Goal: Register for event/course

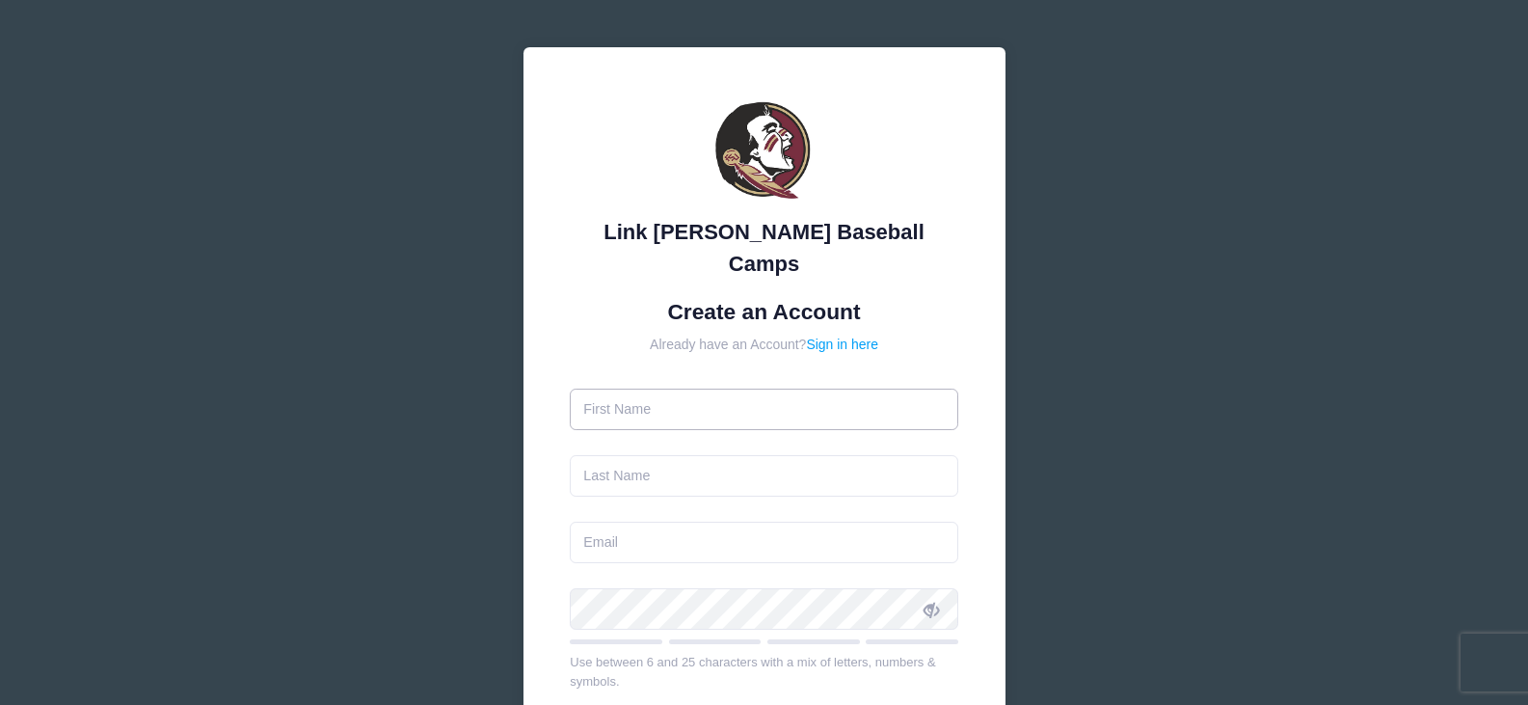
click at [787, 389] on input "text" at bounding box center [764, 409] width 389 height 41
type input "GAGE"
type input "ROOF"
type input "red918@comcast.net"
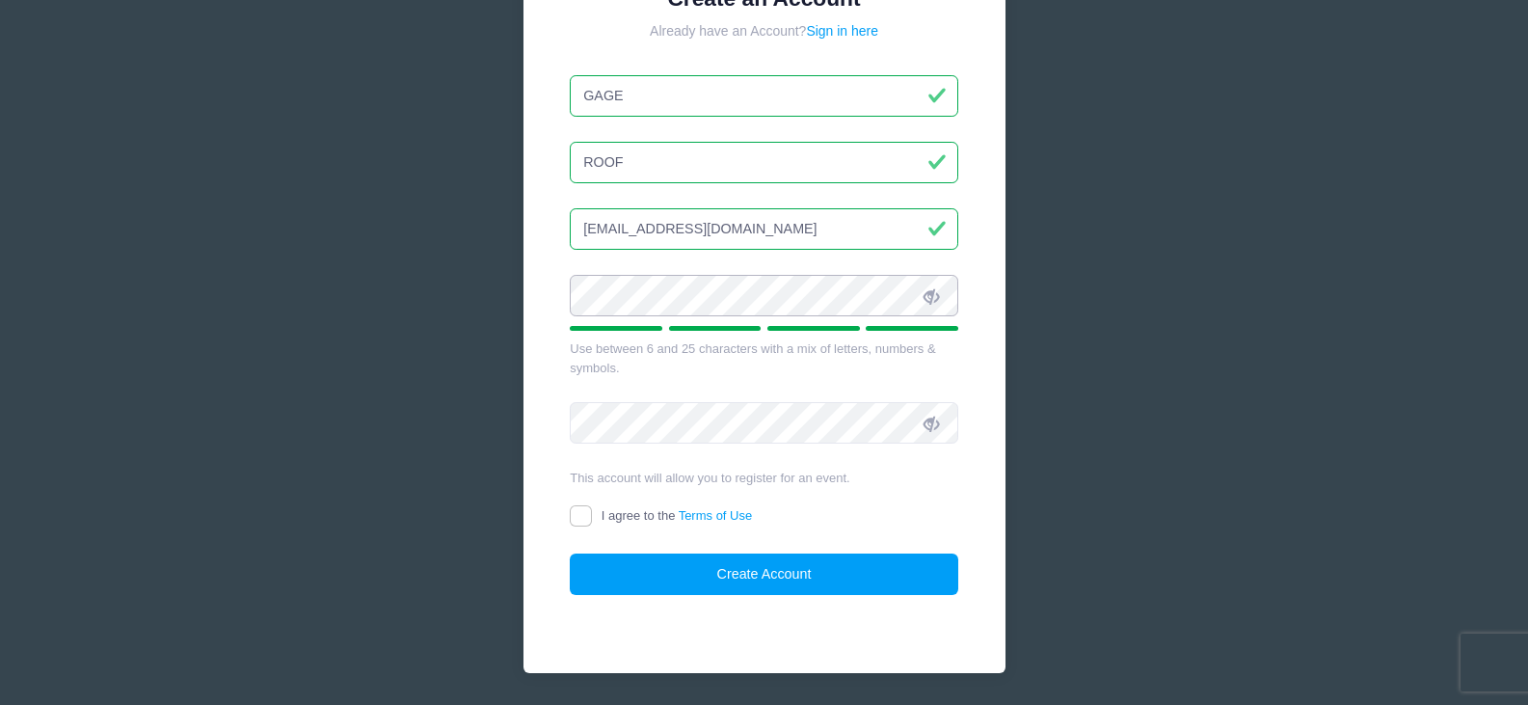
scroll to position [344, 0]
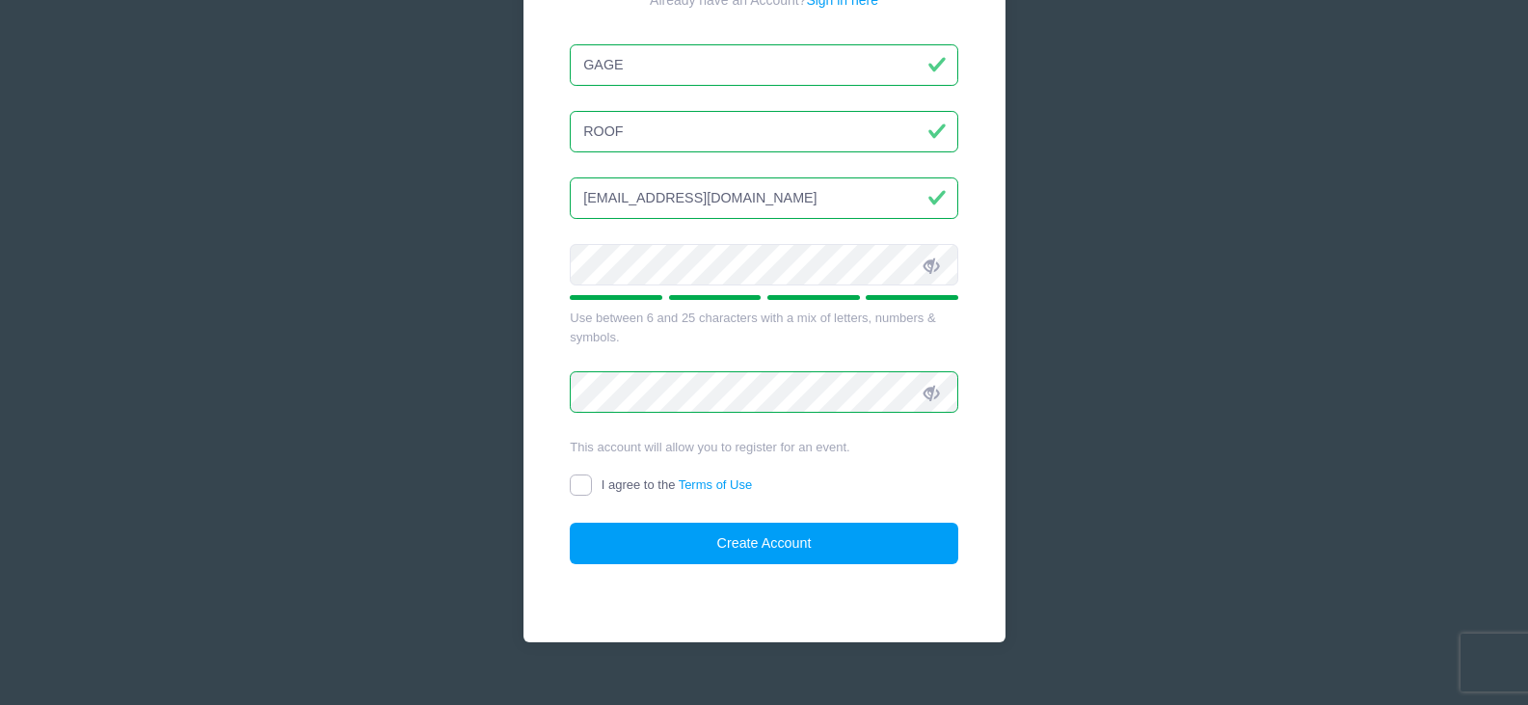
click at [580, 474] on input "I agree to the Terms of Use" at bounding box center [581, 485] width 22 height 22
checkbox input "true"
click at [935, 386] on icon at bounding box center [931, 393] width 15 height 15
click at [940, 248] on span at bounding box center [931, 264] width 33 height 33
click at [753, 523] on button "Create Account" at bounding box center [764, 543] width 389 height 41
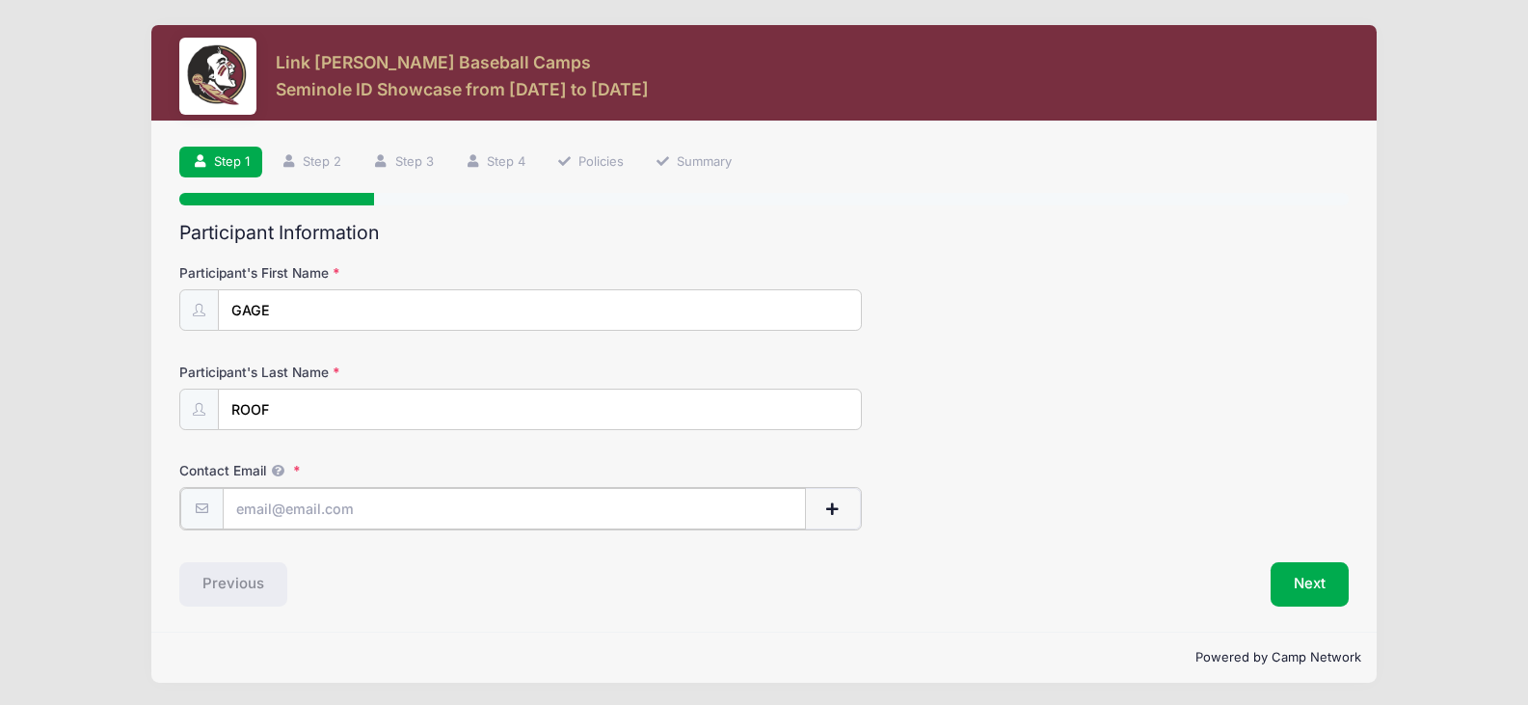
click at [333, 514] on input "Contact Email" at bounding box center [514, 508] width 583 height 41
type input "g"
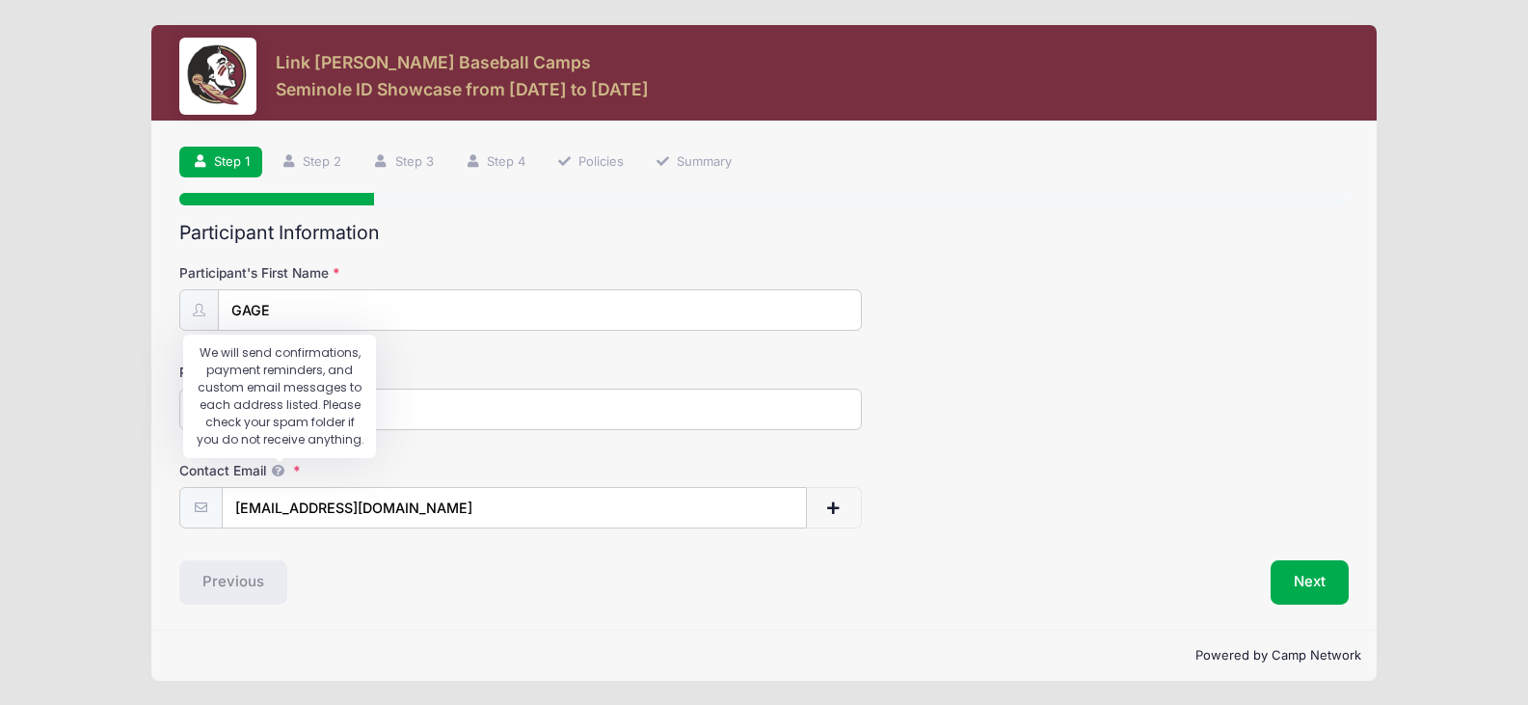
click at [283, 470] on icon at bounding box center [277, 471] width 15 height 13
click at [283, 488] on input "[EMAIL_ADDRESS][DOMAIN_NAME]" at bounding box center [514, 508] width 583 height 41
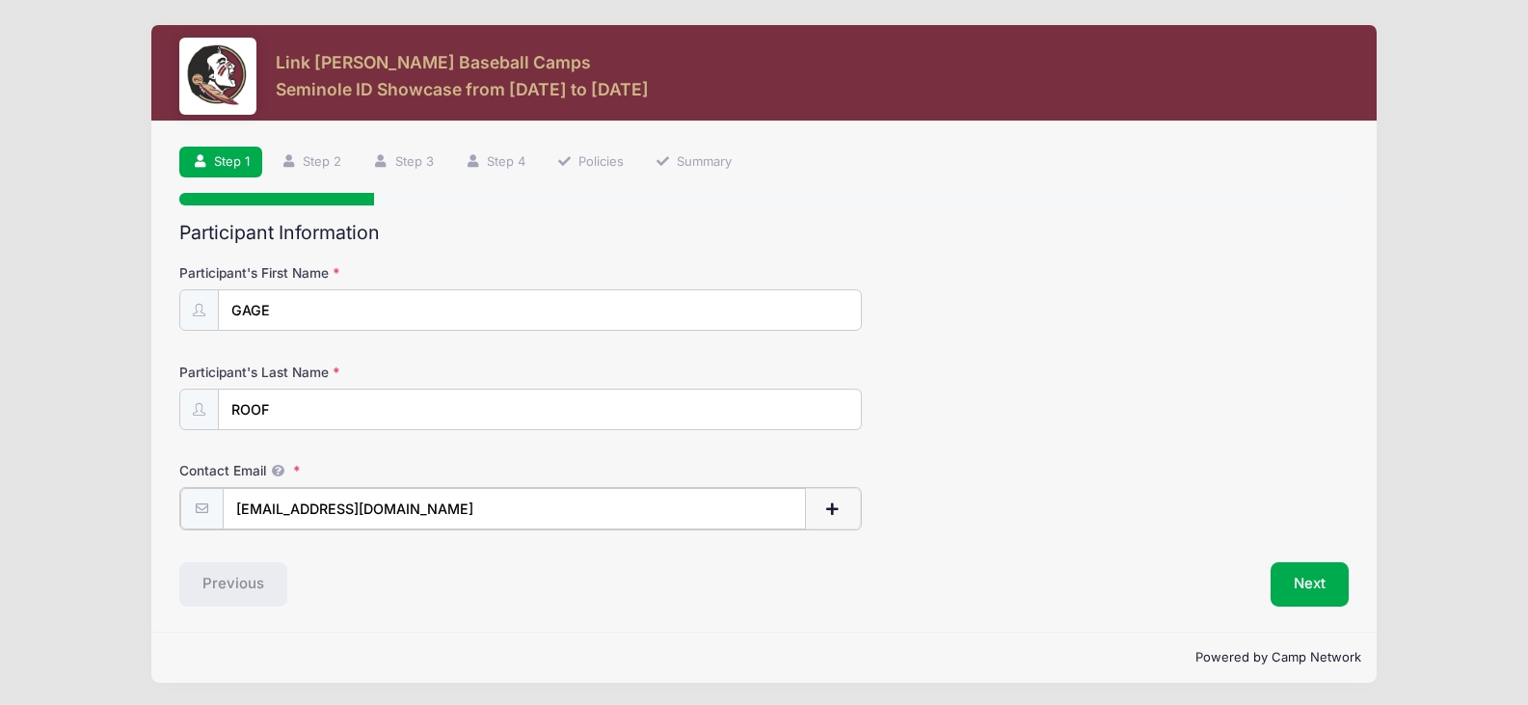
drag, startPoint x: 416, startPoint y: 511, endPoint x: 169, endPoint y: 510, distance: 246.8
click at [169, 510] on div "Step 1 /7 Step 1 Step 2 Step 3 Step 4 Policies Summary Participant Information …" at bounding box center [763, 376] width 1225 height 510
type input "[EMAIL_ADDRESS][DOMAIN_NAME]"
click at [1307, 586] on button "Next" at bounding box center [1310, 582] width 78 height 44
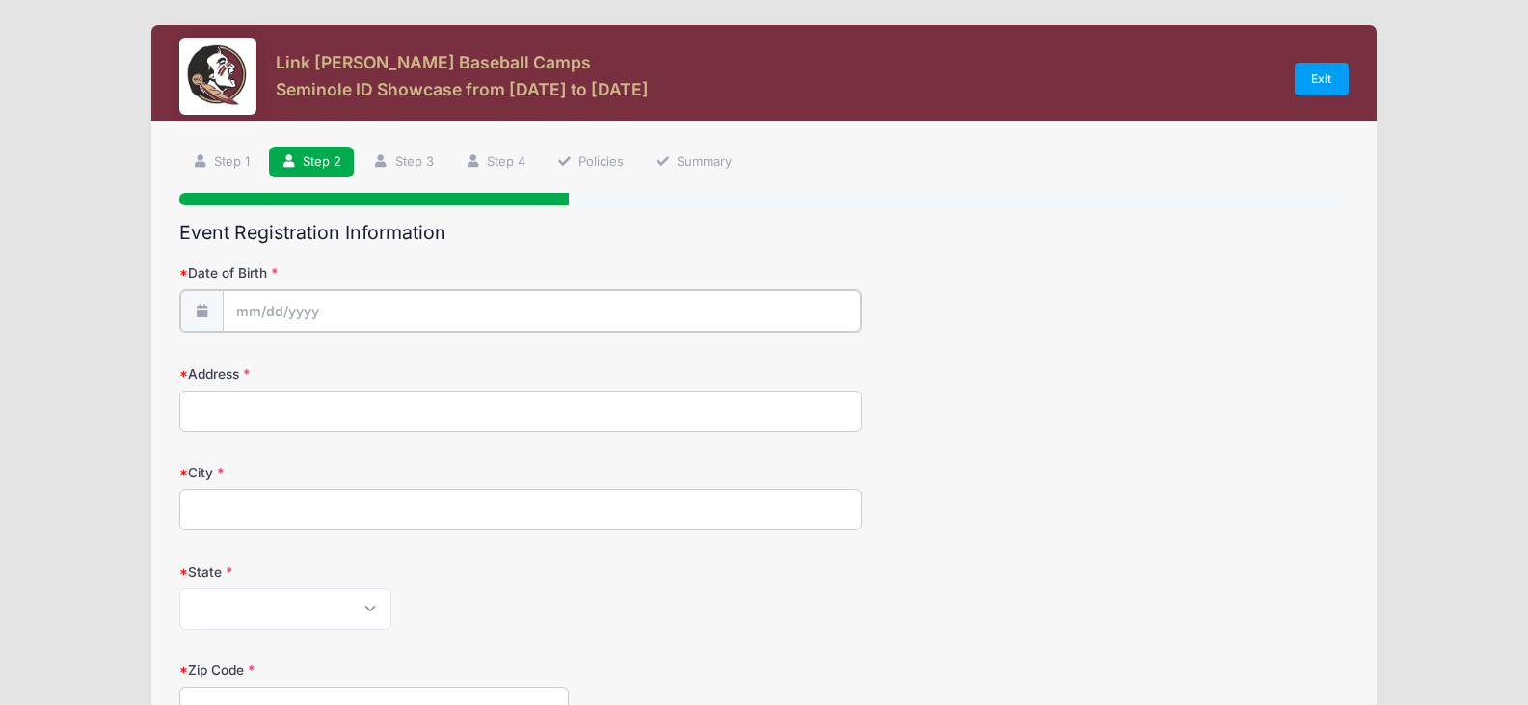
click at [353, 297] on input "Date of Birth" at bounding box center [542, 310] width 638 height 41
click at [286, 289] on div at bounding box center [520, 309] width 682 height 41
click at [247, 310] on input "Date of Birth" at bounding box center [542, 310] width 638 height 41
click at [202, 309] on icon at bounding box center [200, 310] width 15 height 13
click at [243, 308] on input "Date of Birth" at bounding box center [542, 310] width 638 height 41
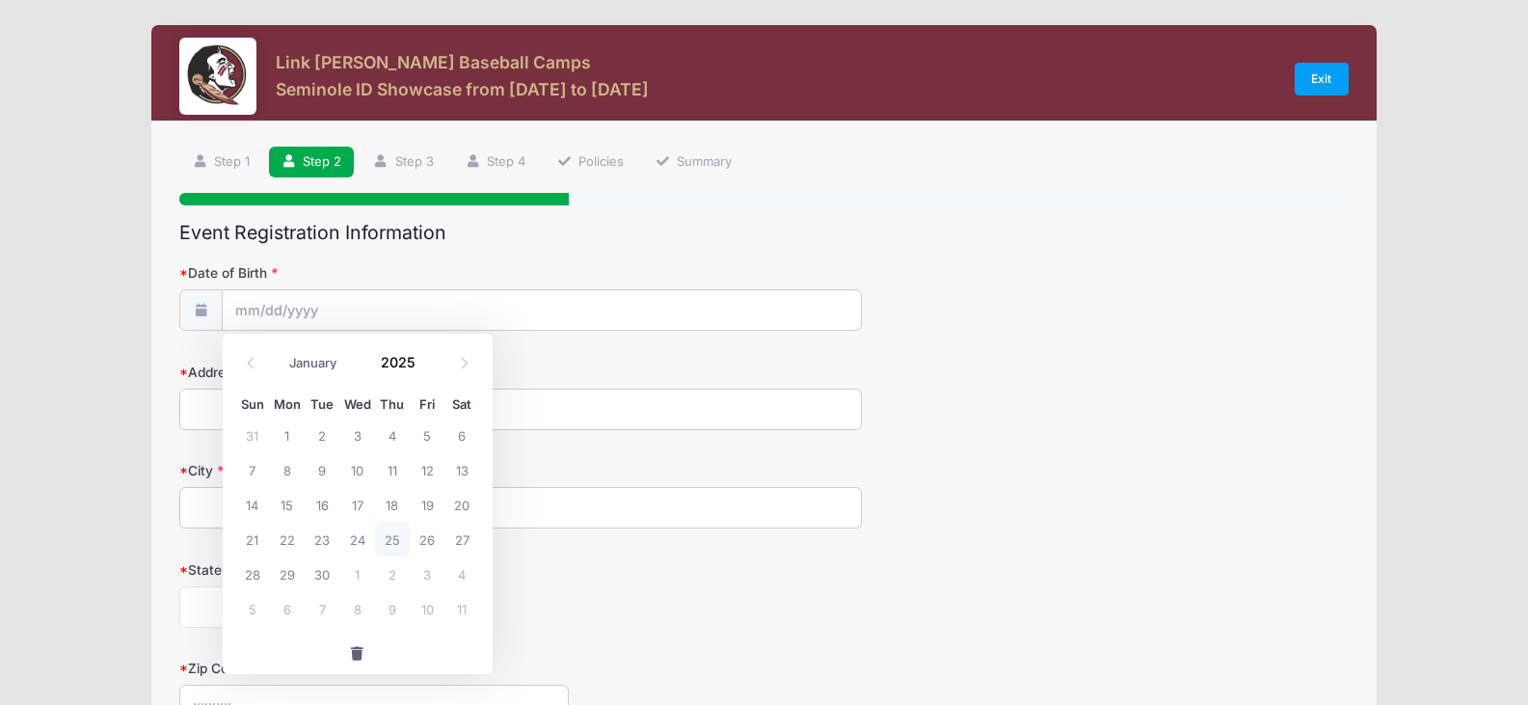
drag, startPoint x: 243, startPoint y: 308, endPoint x: 632, endPoint y: 240, distance: 395.3
click at [632, 240] on h2 "Event Registration Information" at bounding box center [763, 233] width 1168 height 22
click at [373, 308] on input "Date of Birth" at bounding box center [542, 310] width 638 height 41
click at [252, 360] on icon at bounding box center [251, 363] width 13 height 13
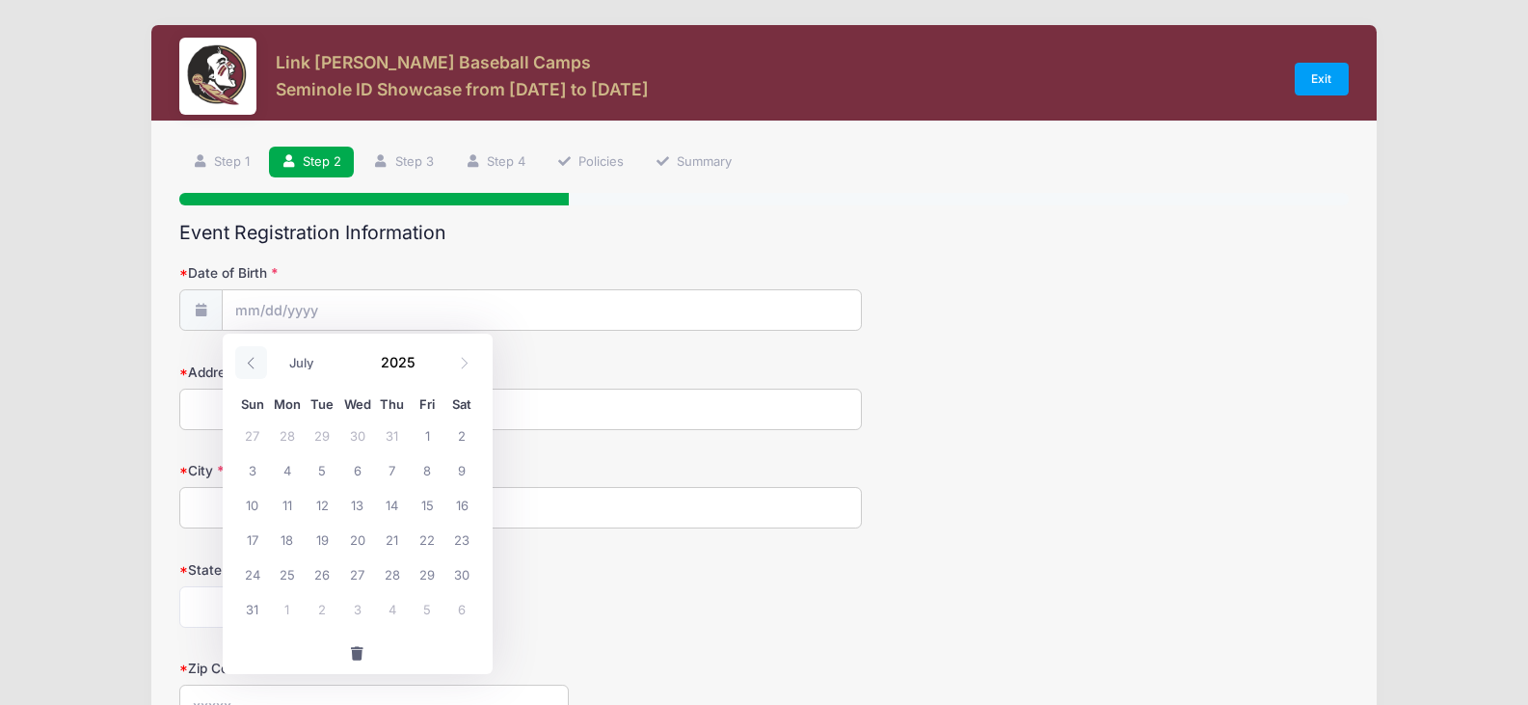
click at [252, 360] on icon at bounding box center [251, 363] width 13 height 13
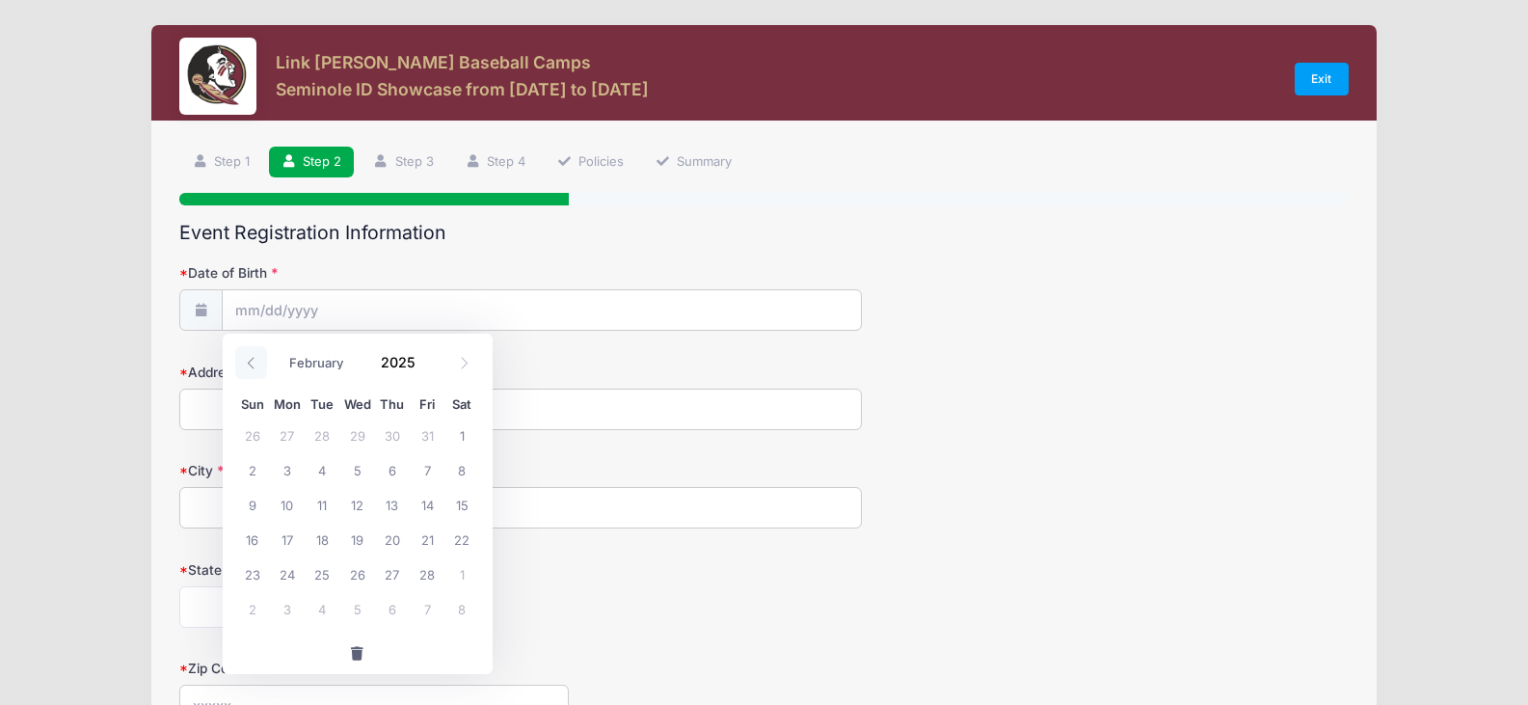
click at [252, 360] on icon at bounding box center [251, 363] width 13 height 13
select select "0"
click at [252, 360] on icon at bounding box center [251, 363] width 13 height 13
type input "2024"
click at [252, 360] on icon at bounding box center [251, 363] width 13 height 13
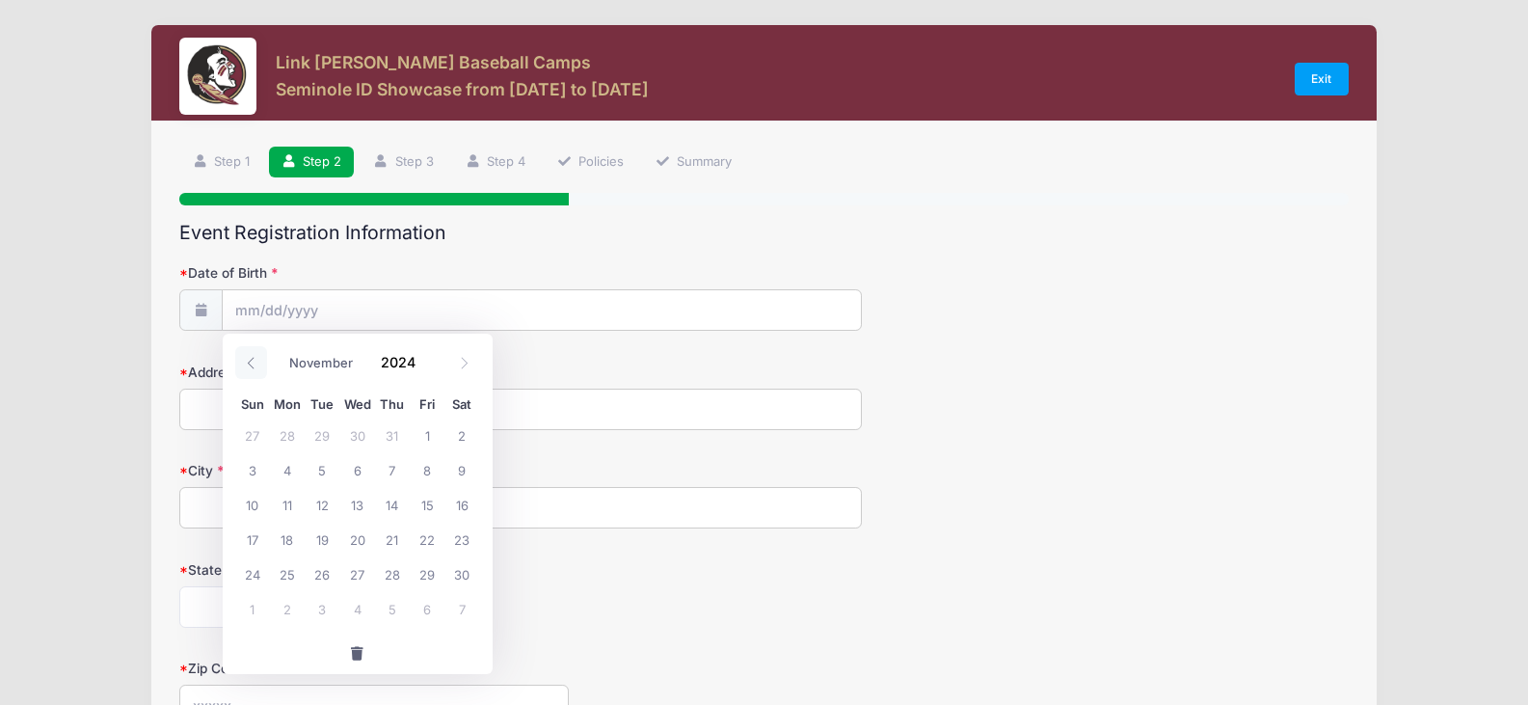
click at [252, 360] on icon at bounding box center [251, 363] width 13 height 13
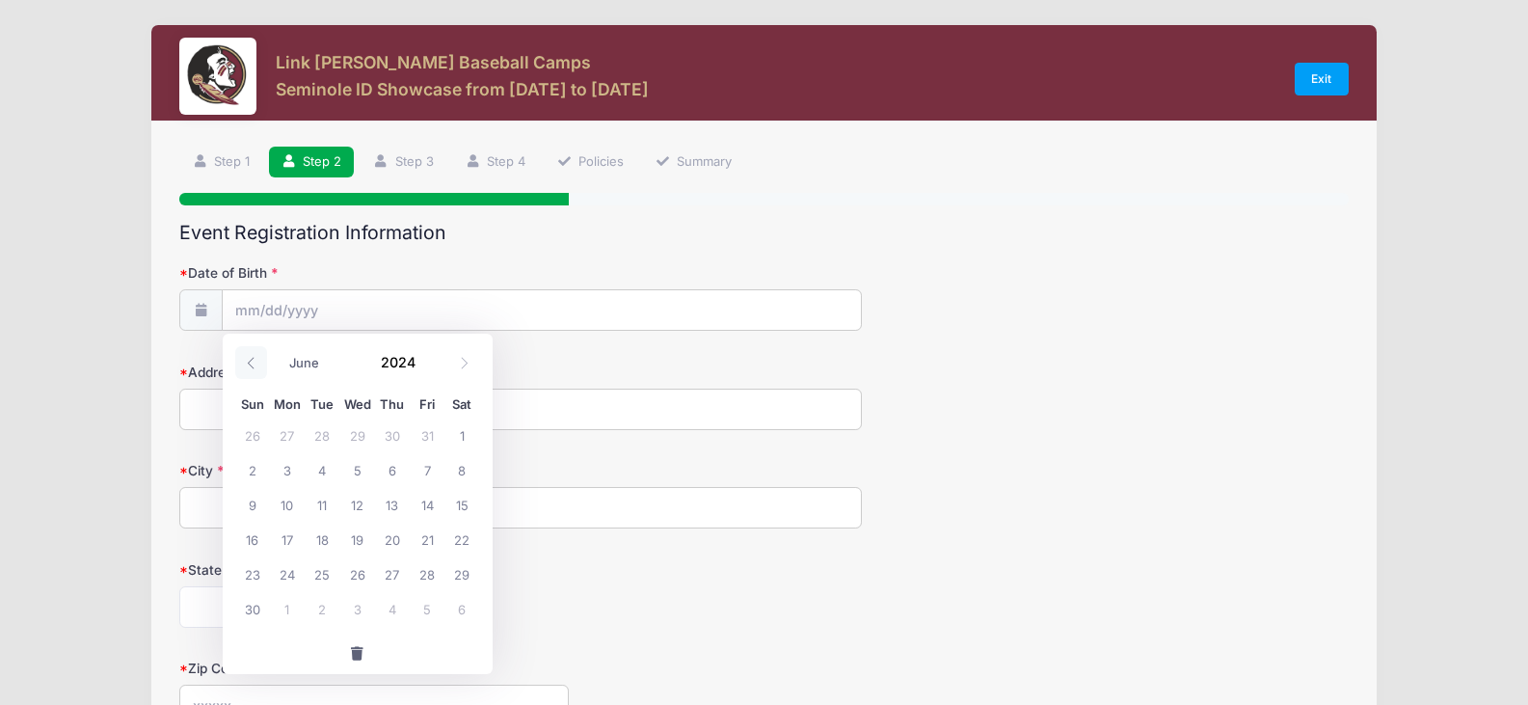
click at [252, 360] on icon at bounding box center [251, 363] width 13 height 13
click at [467, 362] on icon at bounding box center [464, 363] width 7 height 12
select select "3"
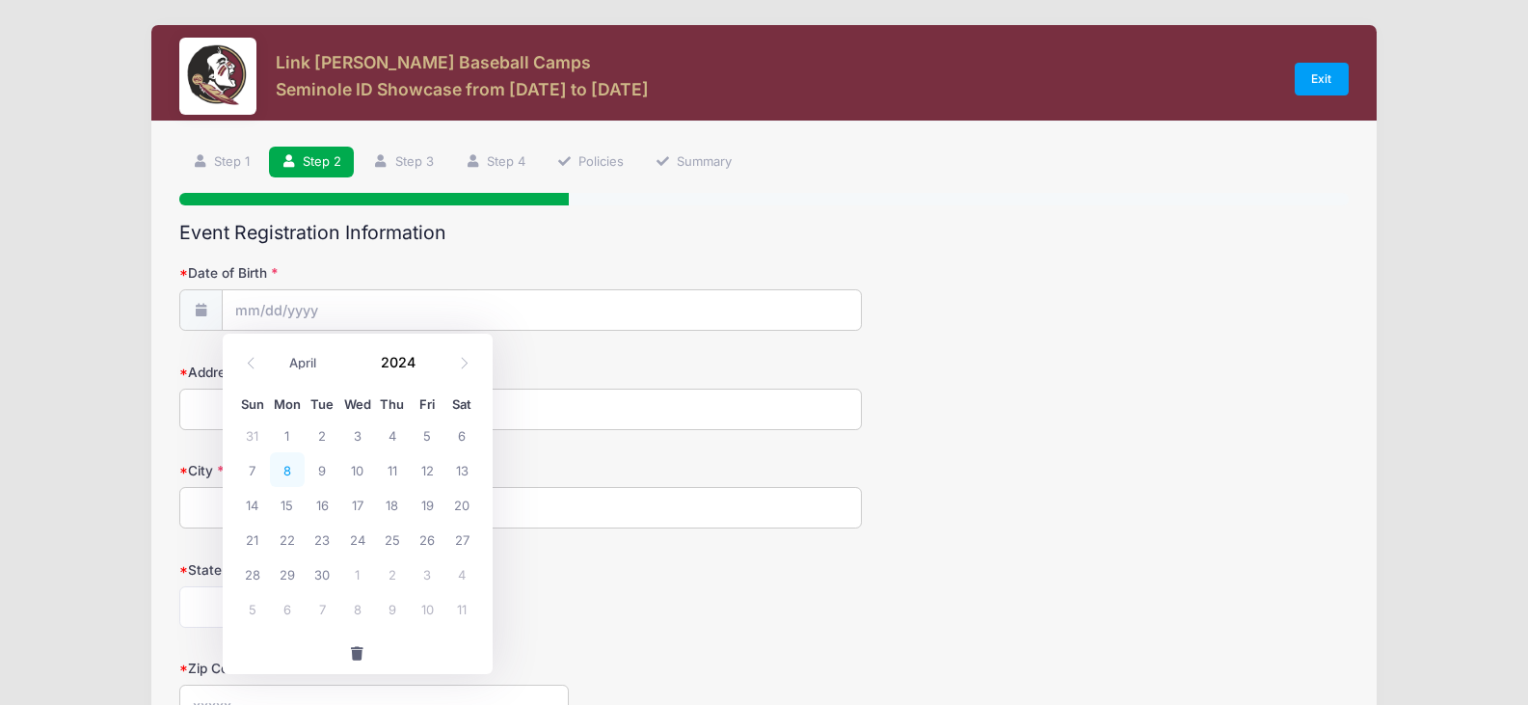
click at [274, 469] on span "8" at bounding box center [287, 469] width 35 height 35
type input "[DATE]"
click at [345, 308] on input "[DATE]" at bounding box center [542, 310] width 638 height 41
click at [432, 368] on span at bounding box center [427, 369] width 13 height 14
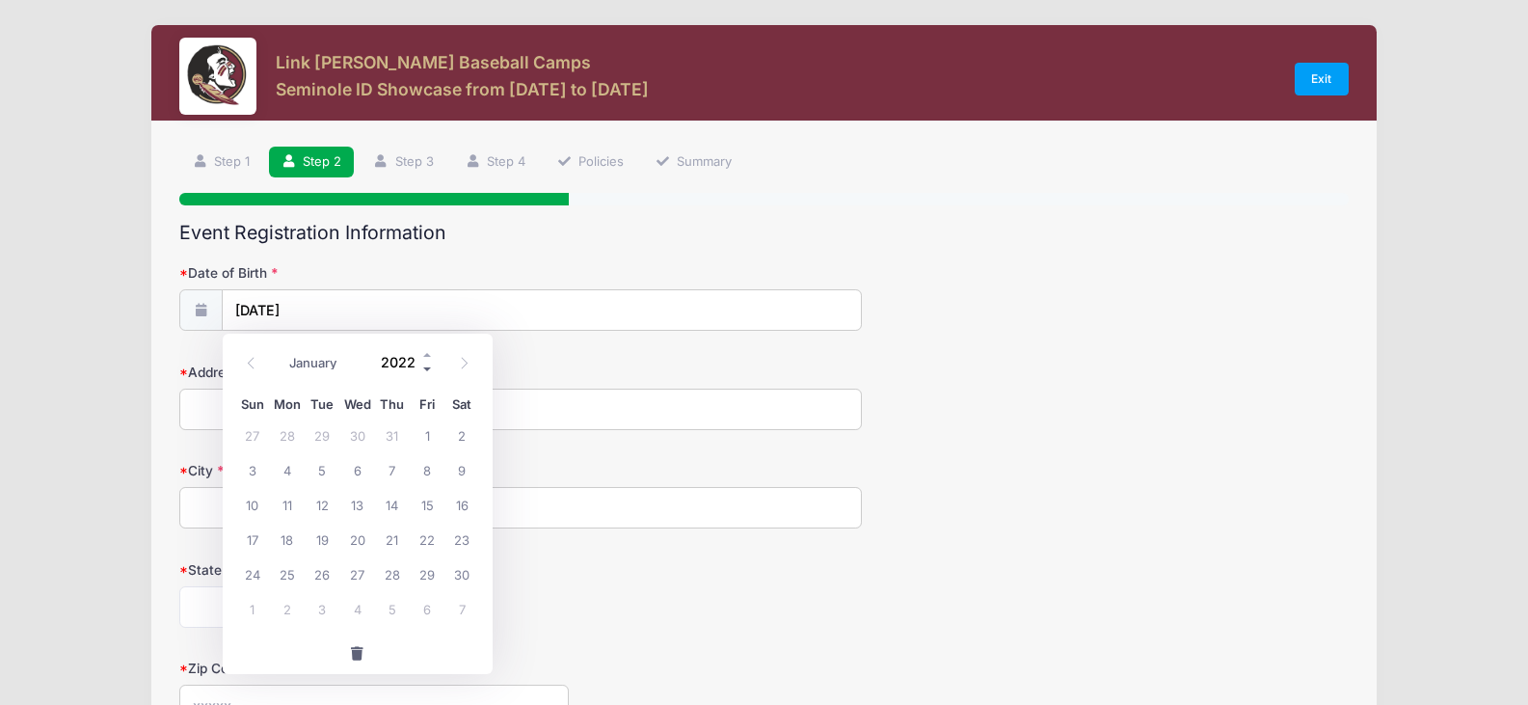
click at [432, 372] on span at bounding box center [427, 369] width 13 height 14
click at [427, 368] on span at bounding box center [427, 369] width 13 height 14
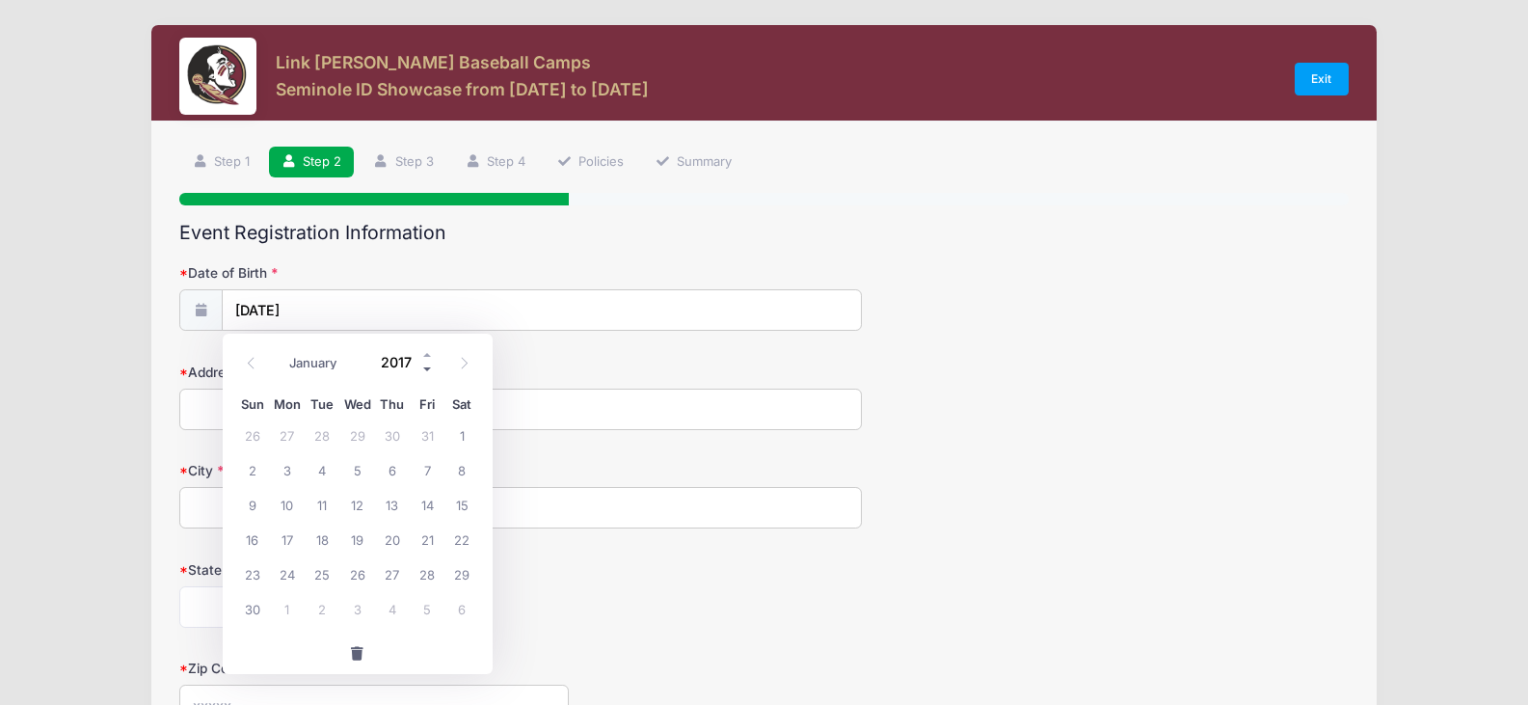
click at [427, 368] on span at bounding box center [427, 369] width 13 height 14
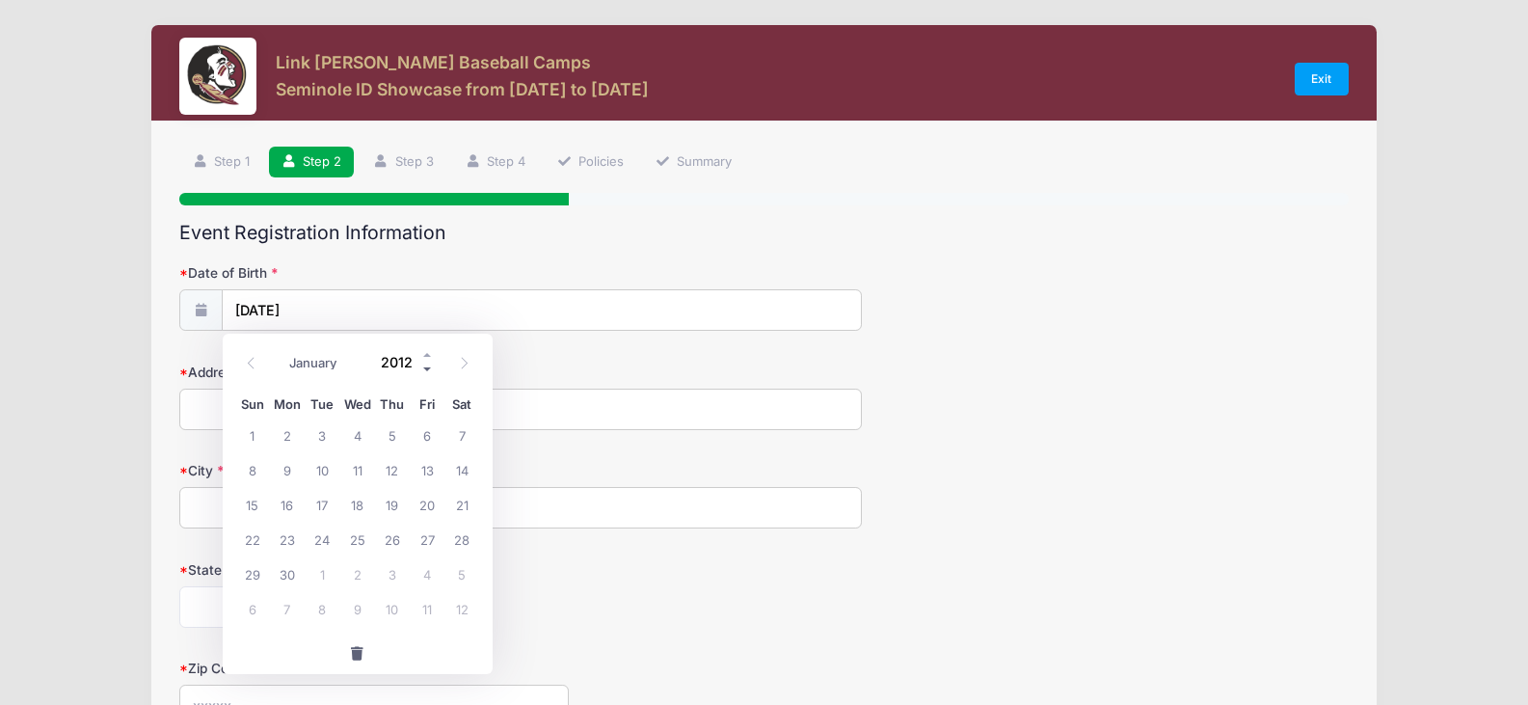
click at [427, 368] on span at bounding box center [427, 369] width 13 height 14
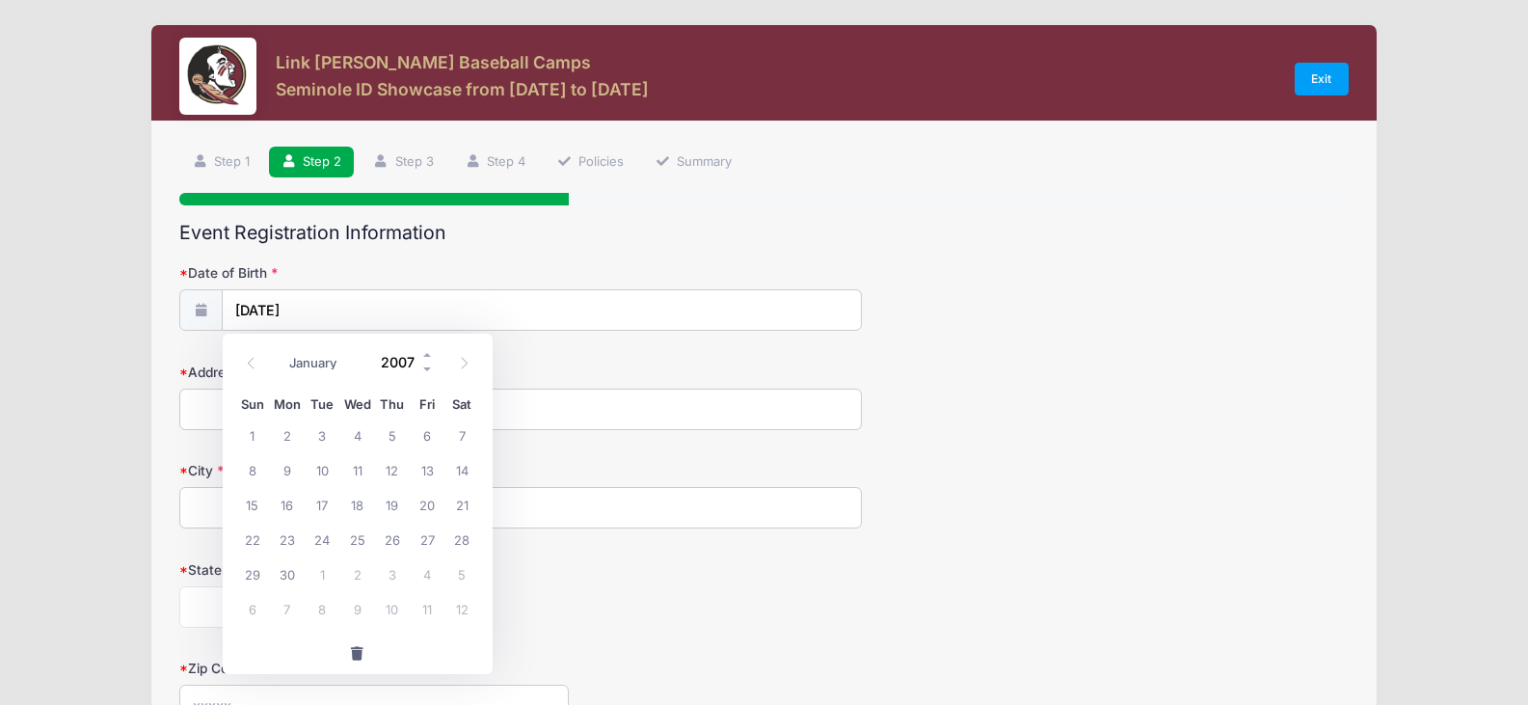
click at [411, 362] on input "2007" at bounding box center [403, 361] width 63 height 29
click at [619, 337] on form "Date of Birth [DATE] Address City State [US_STATE] [US_STATE] [US_STATE] [US_ST…" at bounding box center [763, 675] width 1168 height 825
click at [619, 336] on form "Date of Birth [DATE] Address City State [US_STATE] [US_STATE] [US_STATE] [US_ST…" at bounding box center [763, 675] width 1168 height 825
click at [331, 307] on input "[DATE]" at bounding box center [542, 310] width 638 height 41
click at [427, 372] on span at bounding box center [427, 369] width 13 height 14
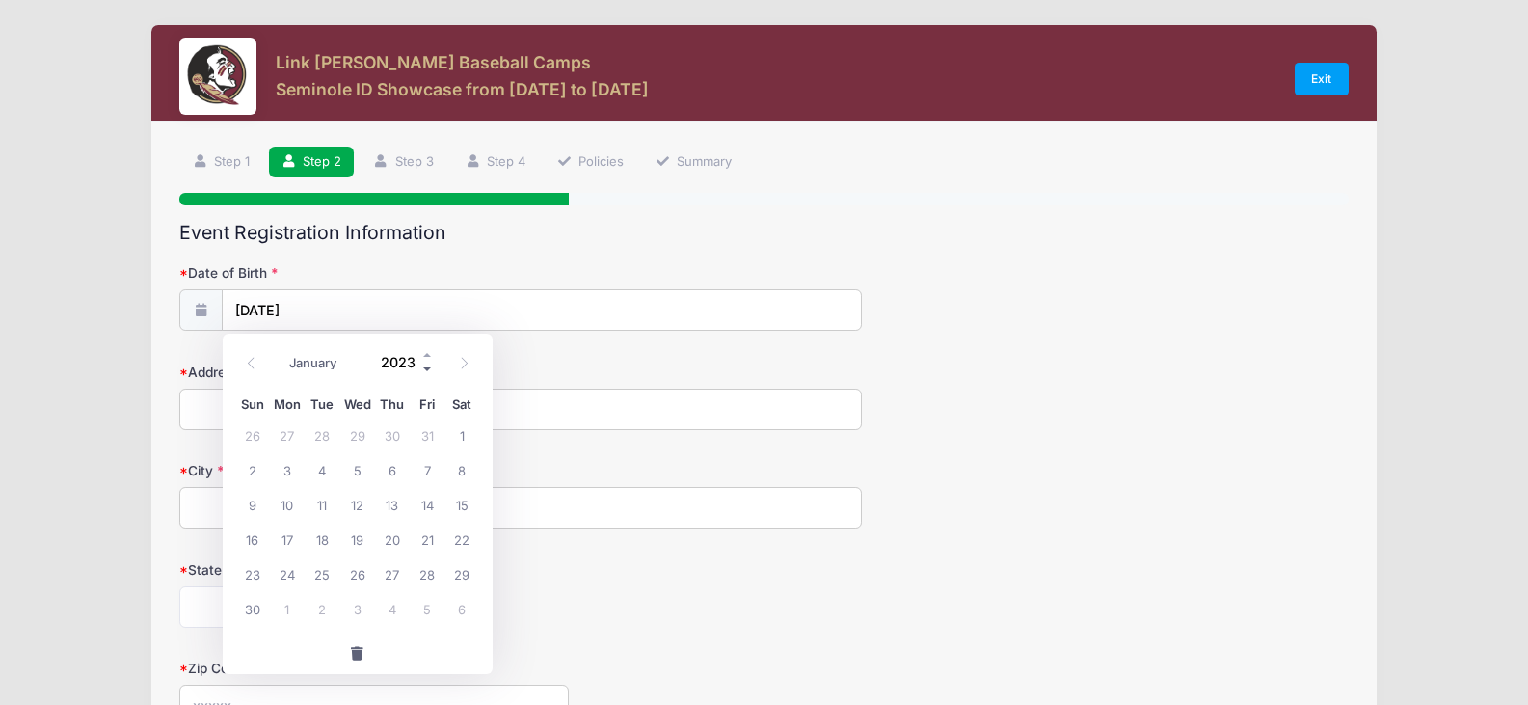
click at [427, 372] on span at bounding box center [427, 369] width 13 height 14
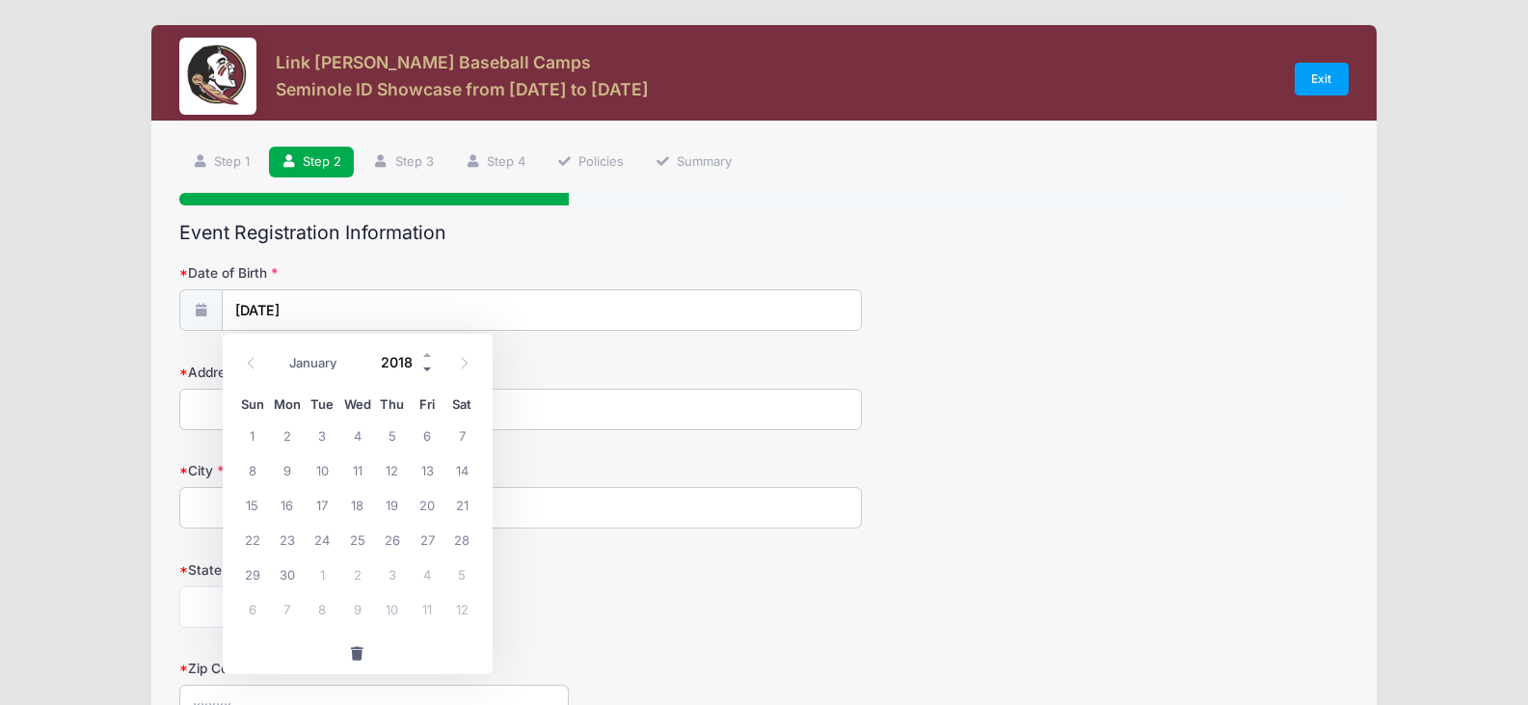
click at [427, 372] on span at bounding box center [427, 369] width 13 height 14
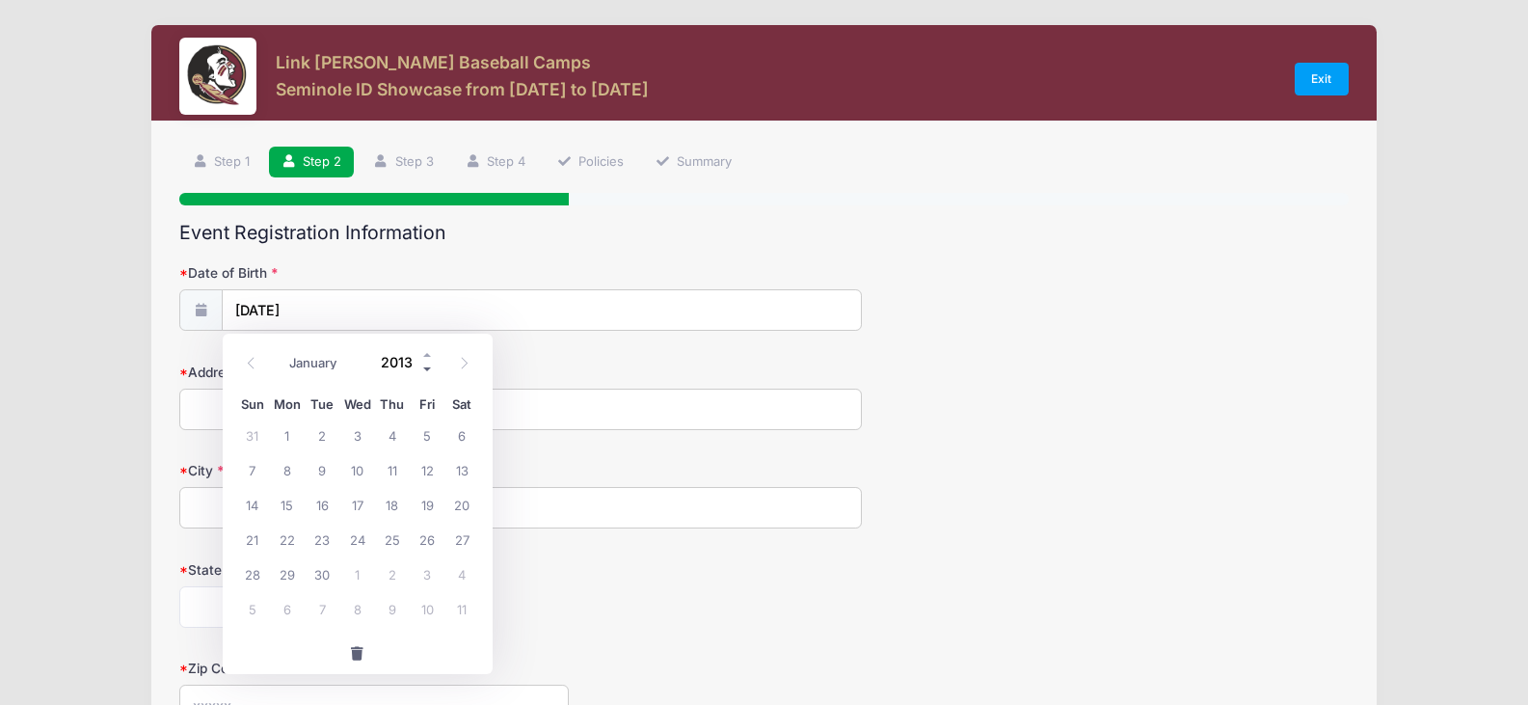
click at [427, 372] on span at bounding box center [427, 369] width 13 height 14
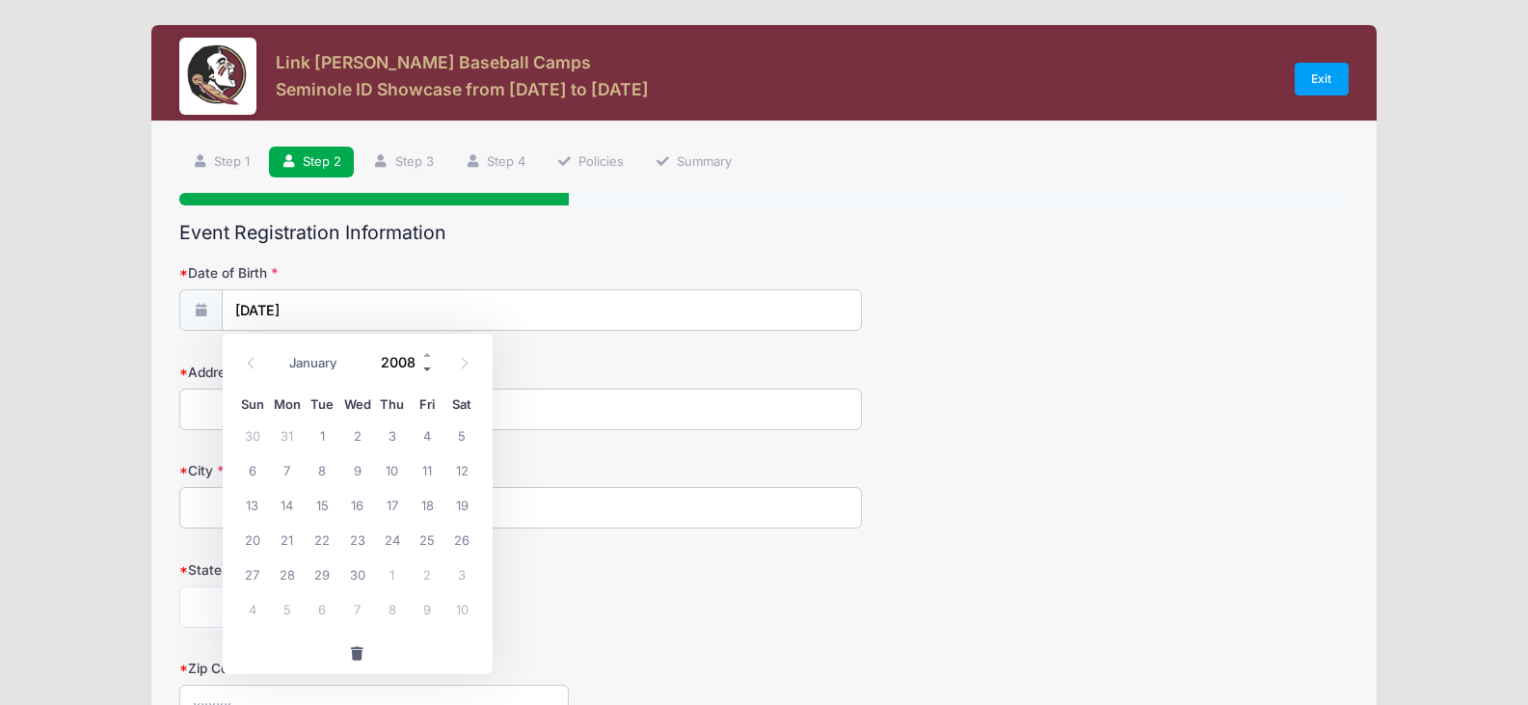
click at [427, 372] on span at bounding box center [427, 369] width 13 height 14
click at [427, 345] on div "January February March April May June July August September October November [D…" at bounding box center [357, 356] width 184 height 33
click at [428, 354] on span at bounding box center [427, 354] width 13 height 14
type input "2007"
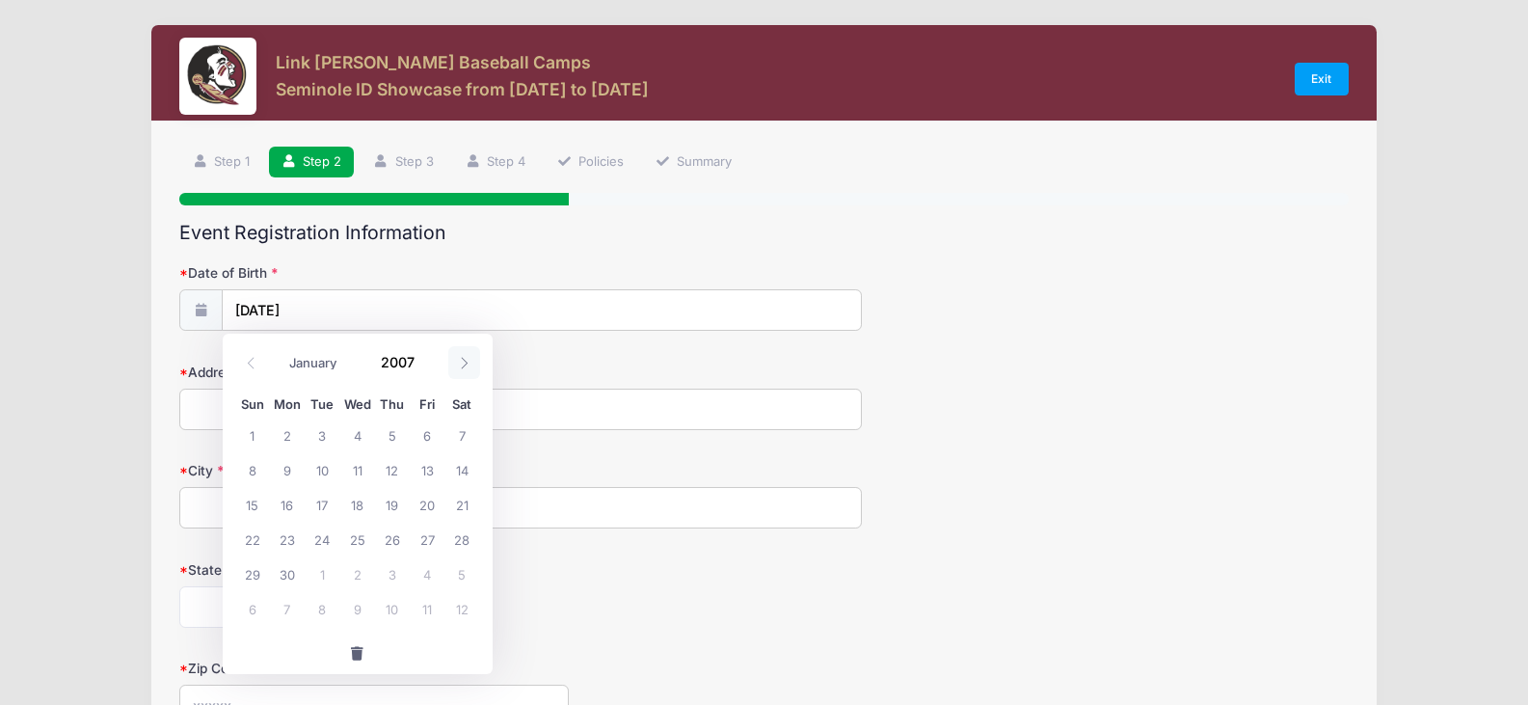
click at [465, 362] on icon at bounding box center [464, 363] width 13 height 13
click at [242, 362] on span at bounding box center [251, 362] width 32 height 33
select select "3"
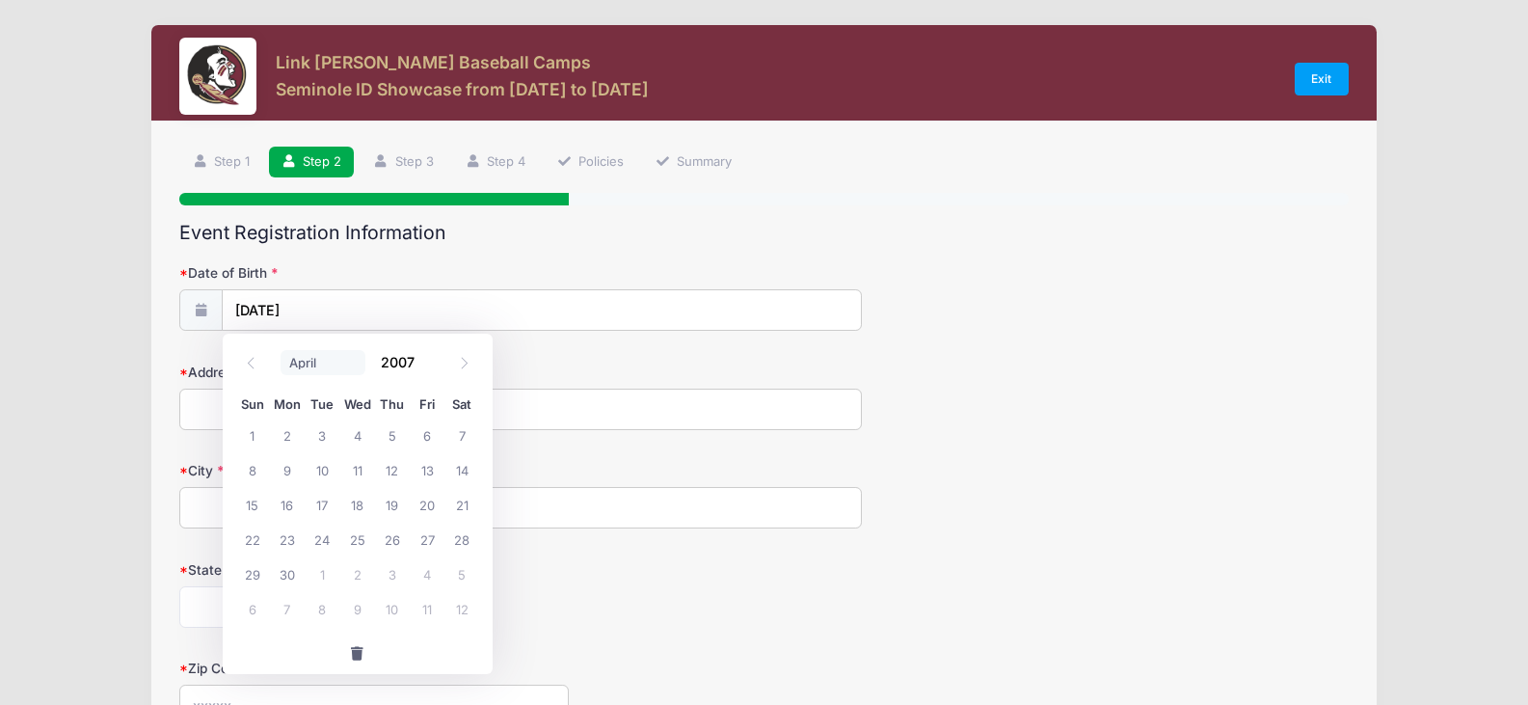
click at [301, 362] on select "January February March April May June July August September October November De…" at bounding box center [324, 362] width 86 height 25
click at [281, 350] on select "January February March April May June July August September October November De…" at bounding box center [324, 362] width 86 height 25
click at [252, 468] on span "8" at bounding box center [252, 469] width 35 height 35
type input "[DATE]"
click at [258, 407] on input "Address" at bounding box center [520, 409] width 682 height 41
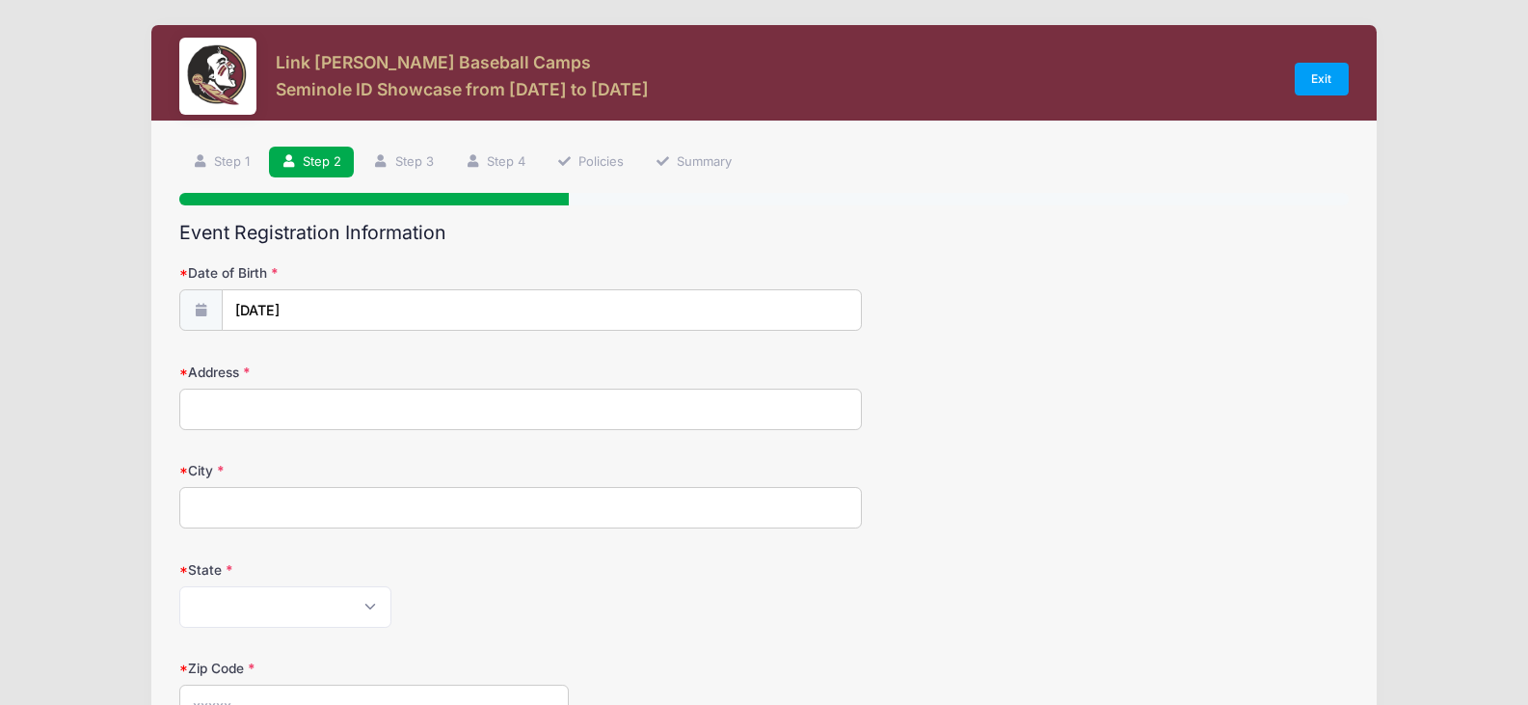
type input "[STREET_ADDRESS]"
type input "LOXAHATCHEE"
select select "FL"
type input "33470"
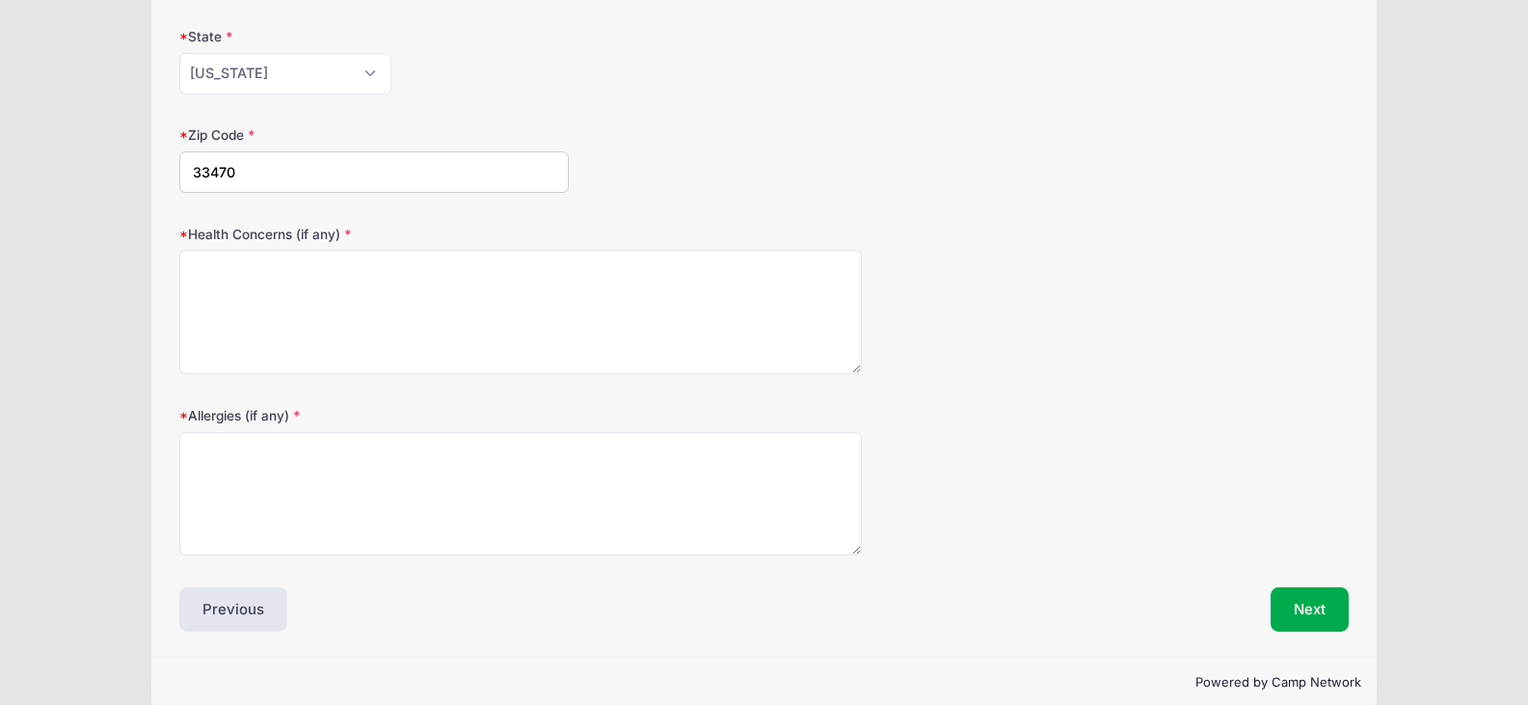
scroll to position [561, 0]
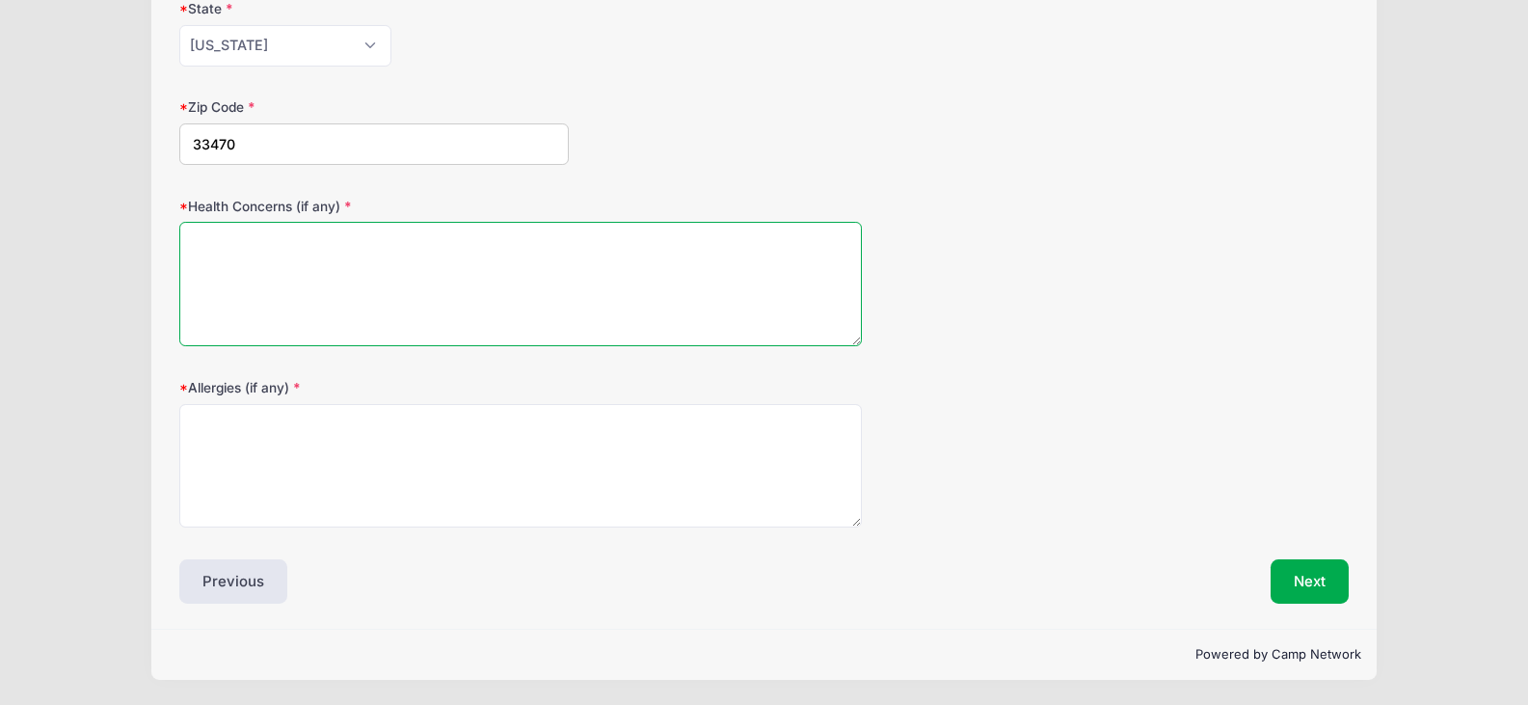
click at [392, 270] on textarea "Health Concerns (if any)" at bounding box center [520, 284] width 682 height 124
type textarea "none"
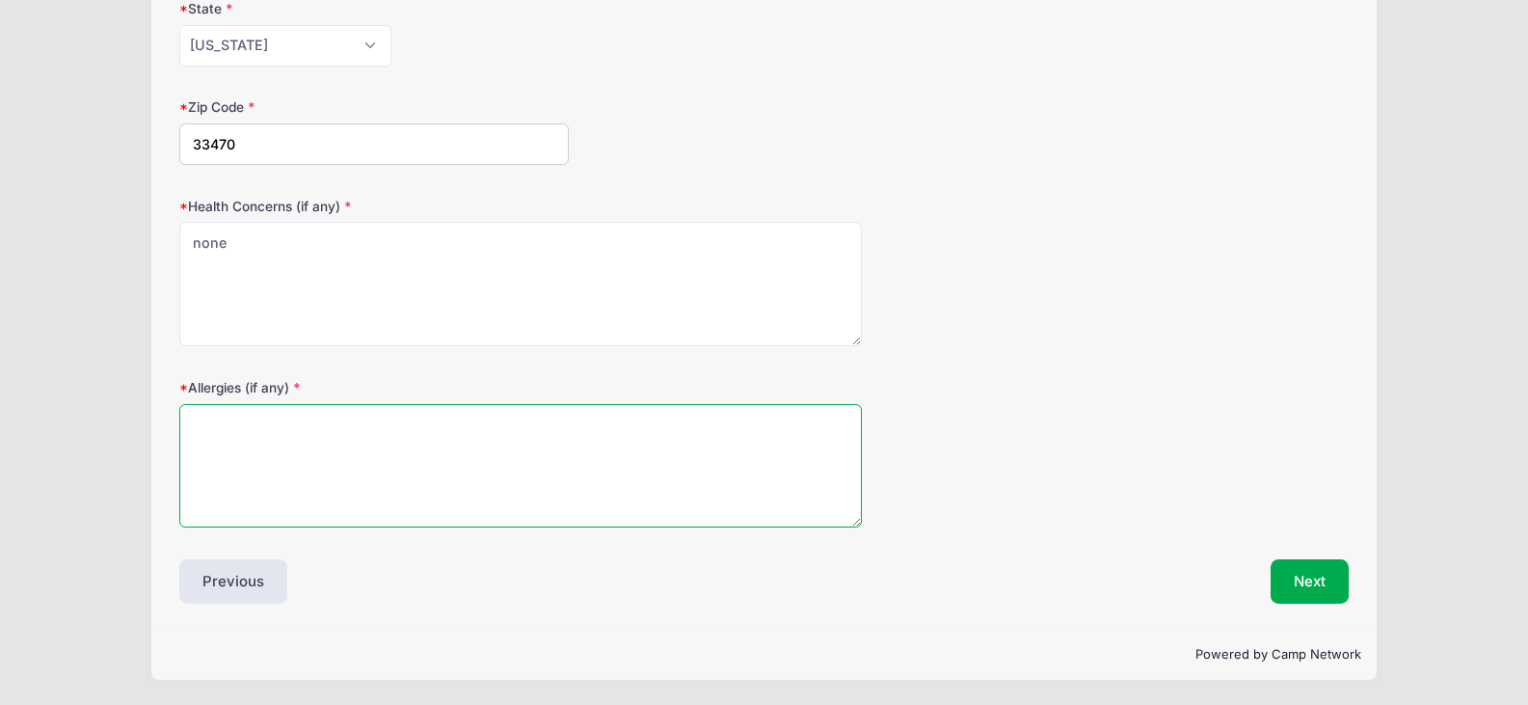
click at [362, 435] on textarea "Allergies (if any)" at bounding box center [520, 466] width 682 height 124
type textarea "none"
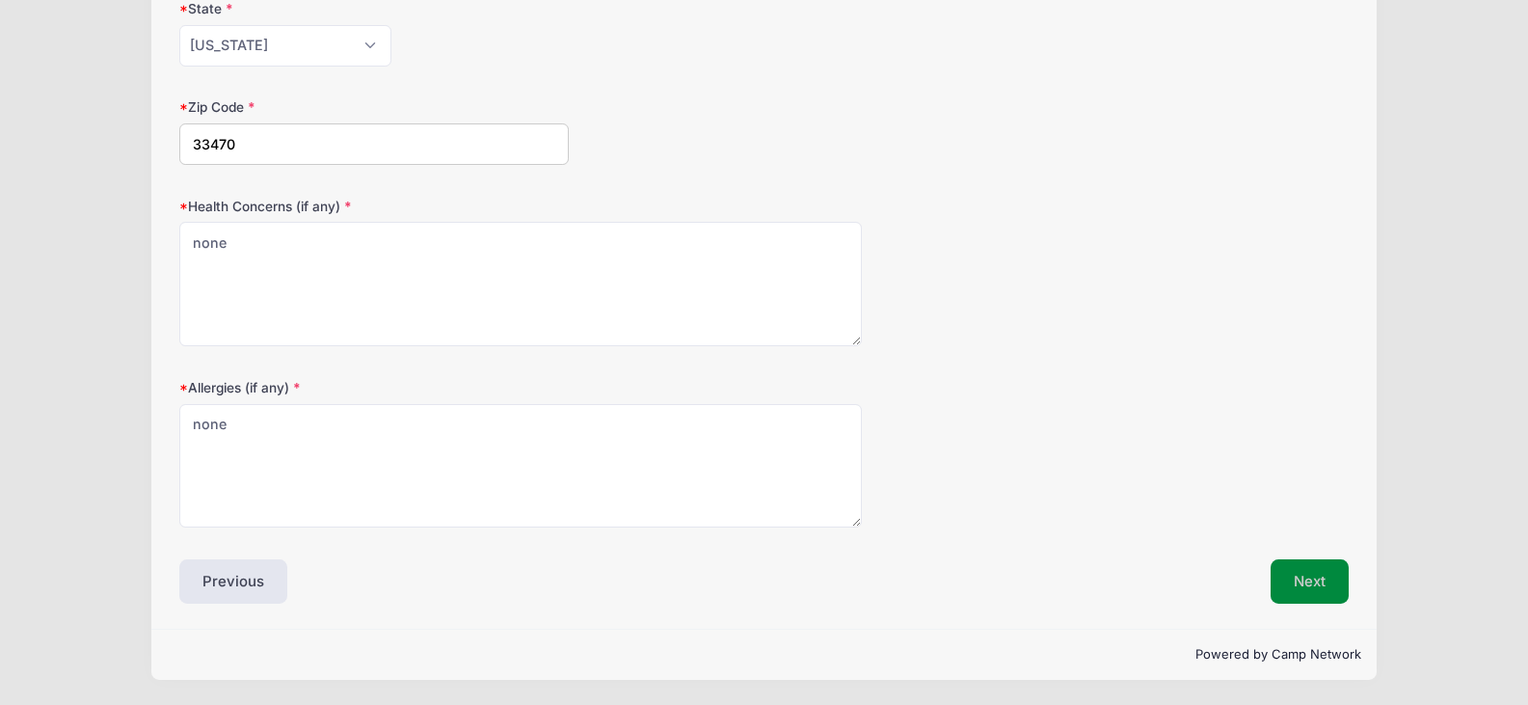
click at [1329, 589] on button "Next" at bounding box center [1310, 581] width 78 height 44
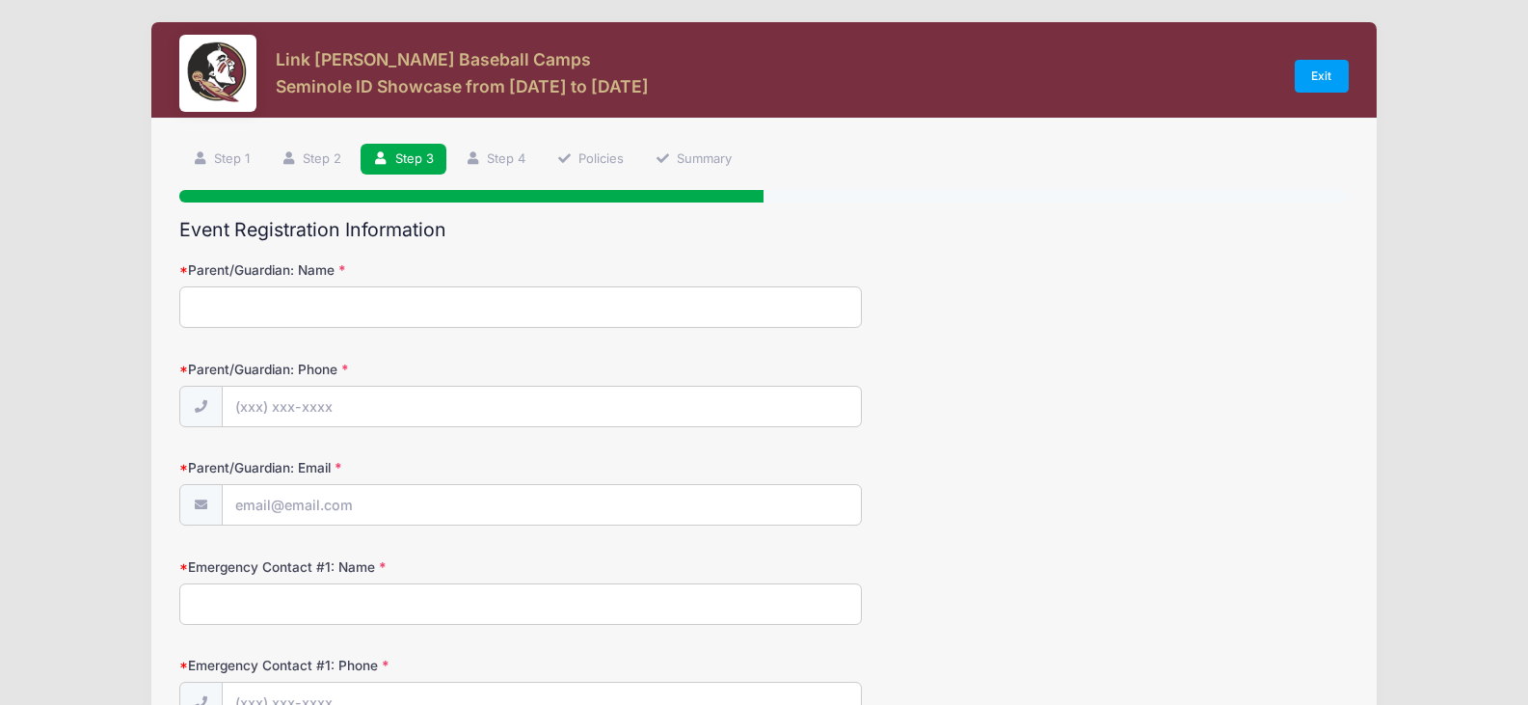
scroll to position [0, 0]
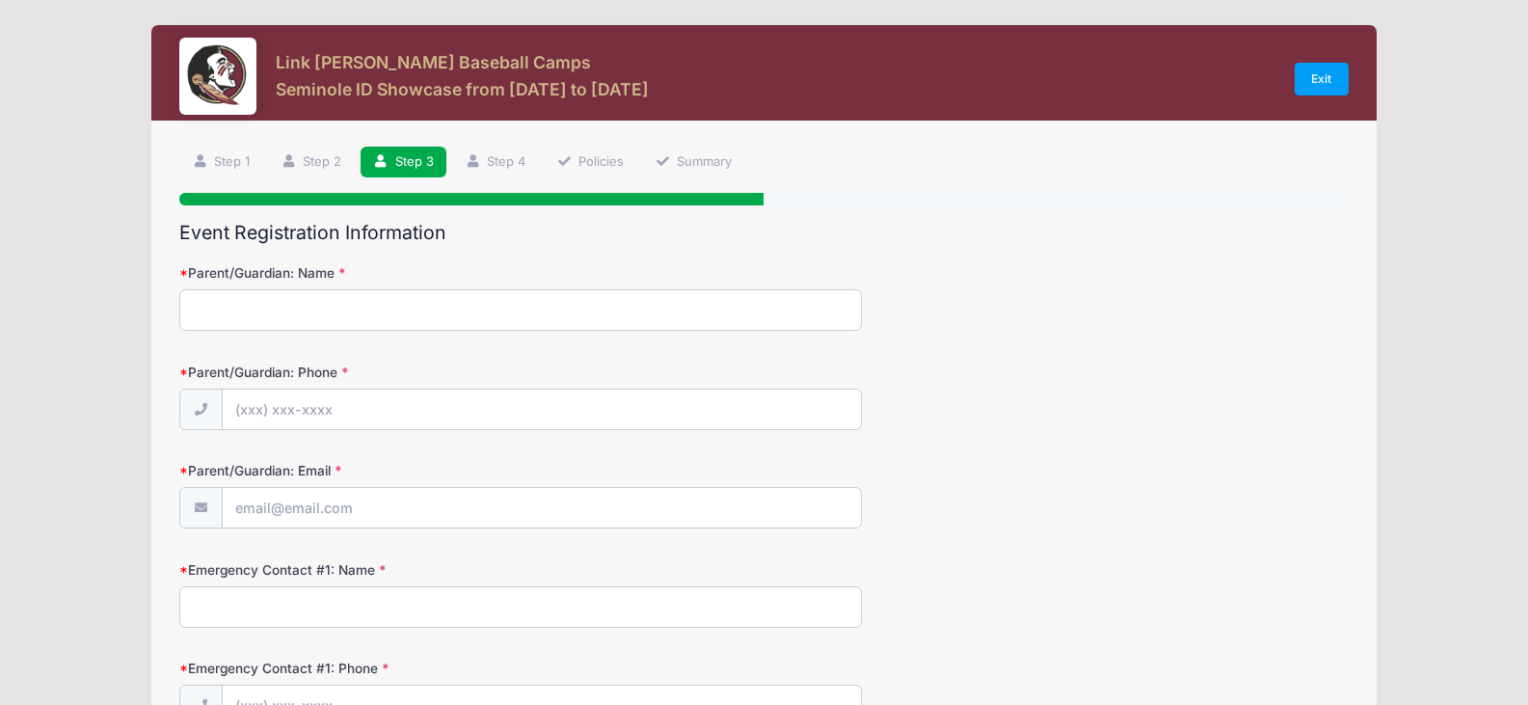
click at [330, 309] on input "Parent/Guardian: Name" at bounding box center [520, 309] width 682 height 41
type input "[PERSON_NAME] ROOF [PERSON_NAME]"
type input "[PHONE_NUMBER]"
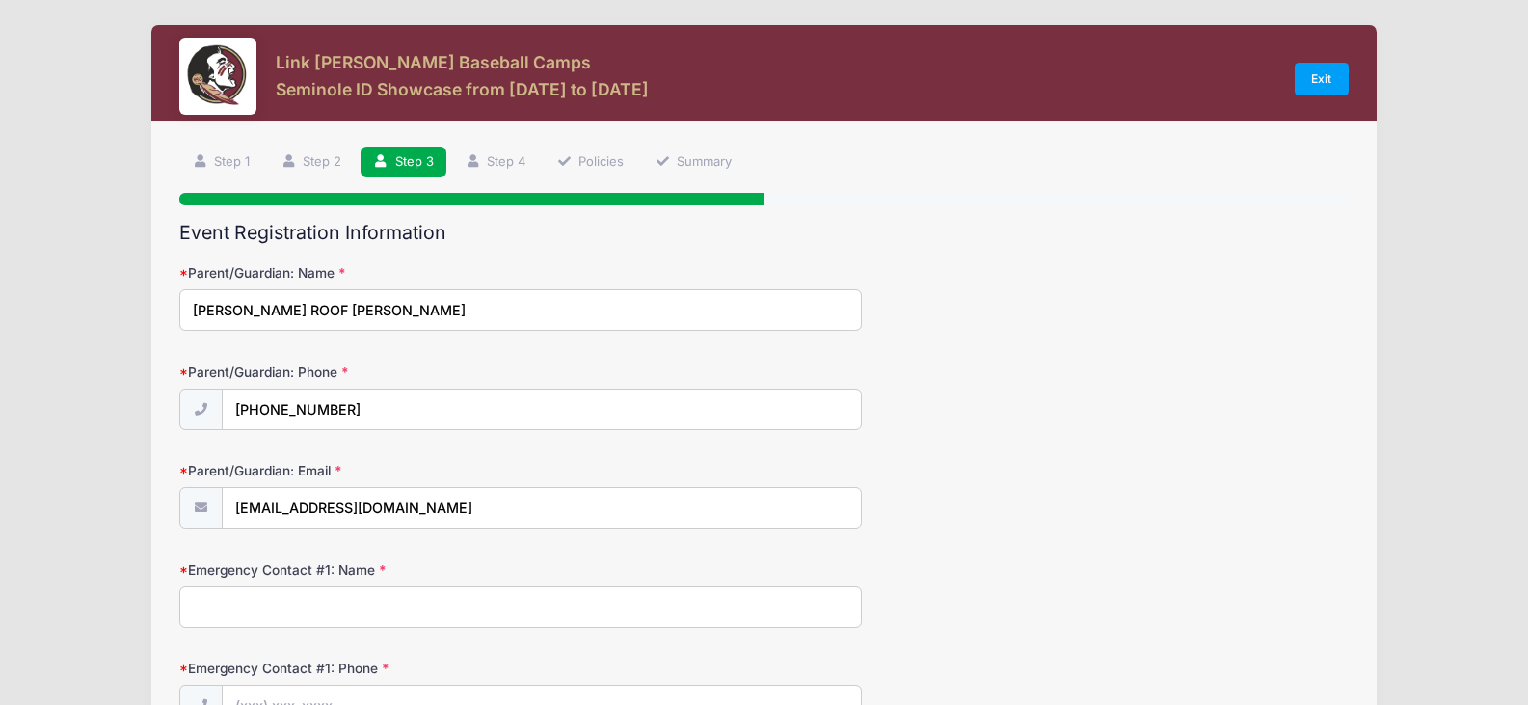
click at [377, 323] on input "[PERSON_NAME] ROOF [PERSON_NAME]" at bounding box center [520, 309] width 682 height 41
click at [506, 275] on label "Parent/Guardian: Name" at bounding box center [373, 272] width 389 height 19
click at [506, 289] on input "[PERSON_NAME] ROOF [PERSON_NAME]" at bounding box center [520, 309] width 682 height 41
click at [479, 515] on input "[EMAIL_ADDRESS][DOMAIN_NAME]" at bounding box center [542, 508] width 638 height 41
type input "[EMAIL_ADDRESS][DOMAIN_NAME]"
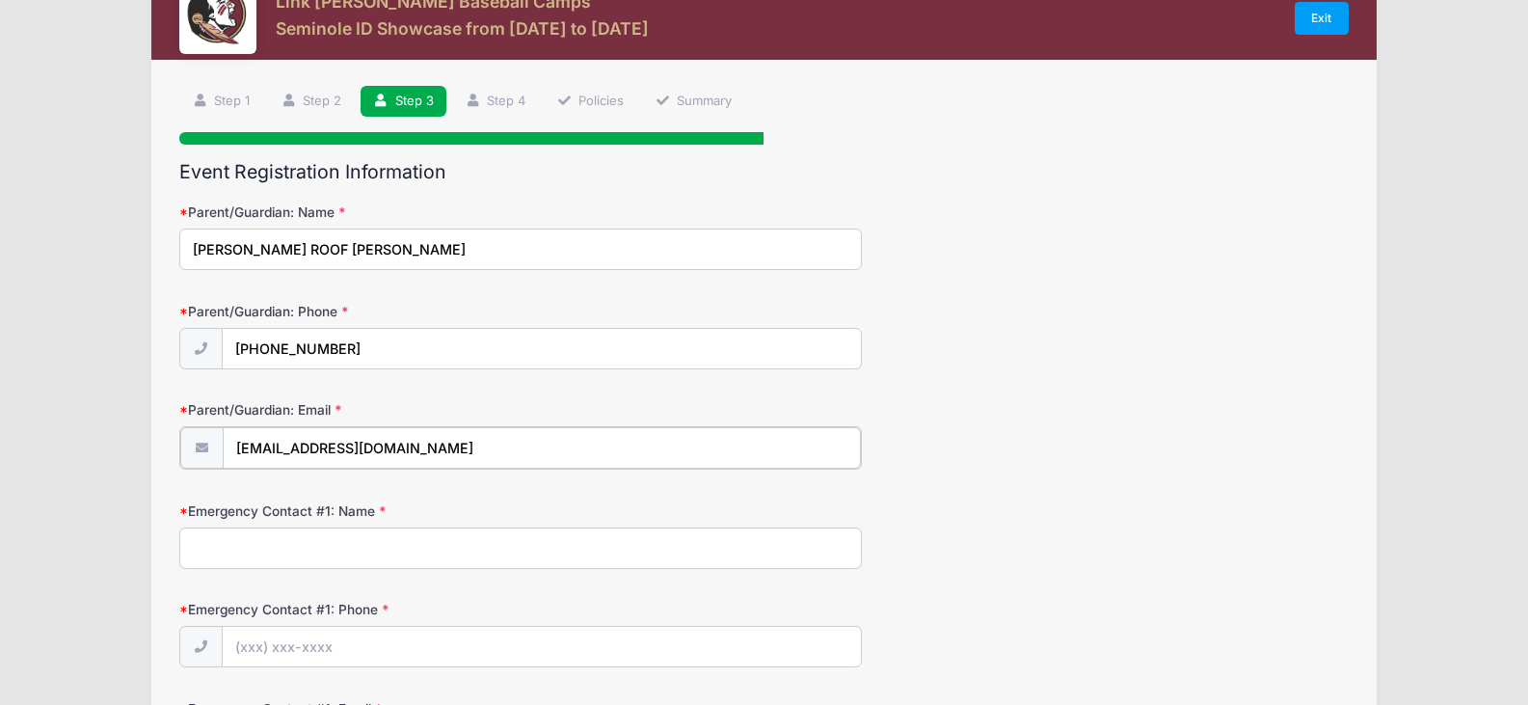
scroll to position [96, 0]
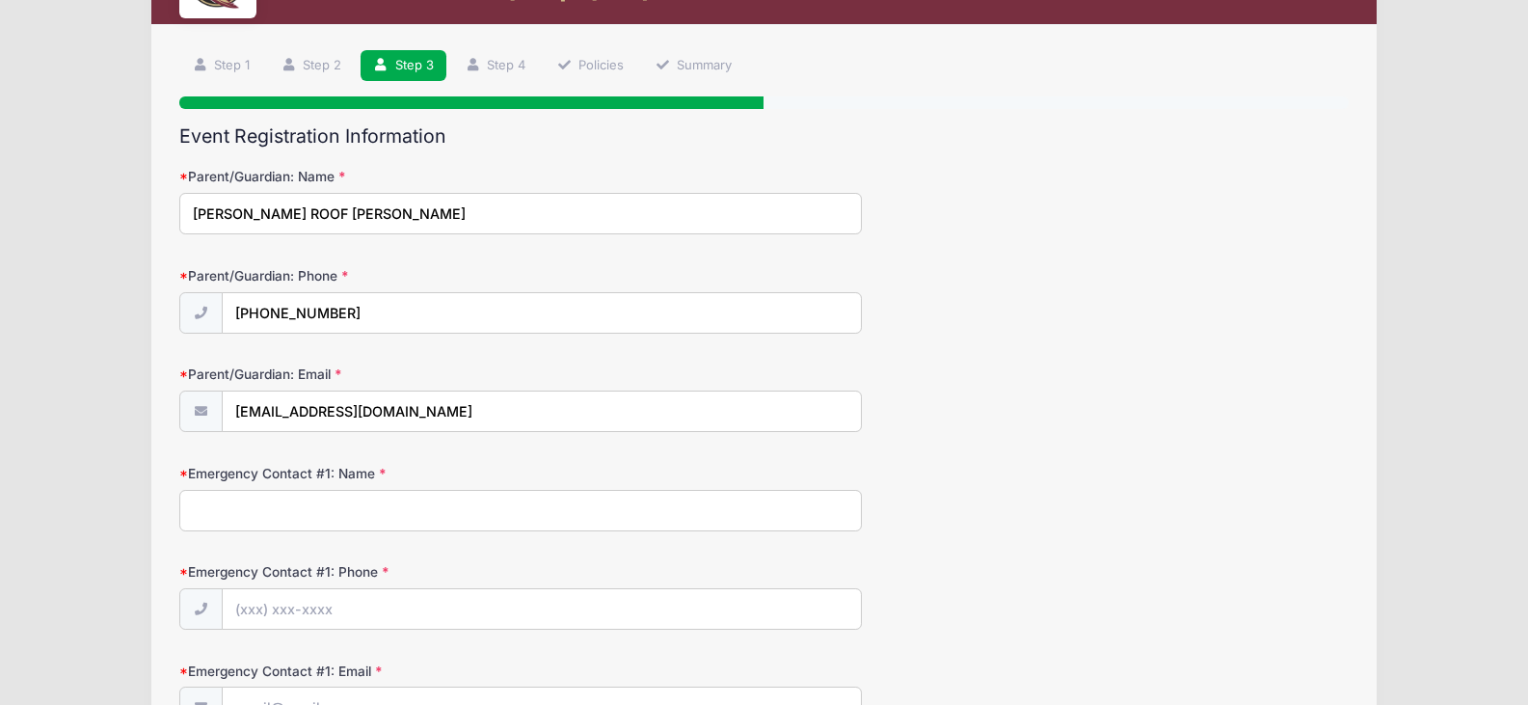
click at [451, 515] on input "Emergency Contact #1: Name" at bounding box center [520, 510] width 682 height 41
type input "[PERSON_NAME] ROOF [PERSON_NAME]"
type input "[PHONE_NUMBER]"
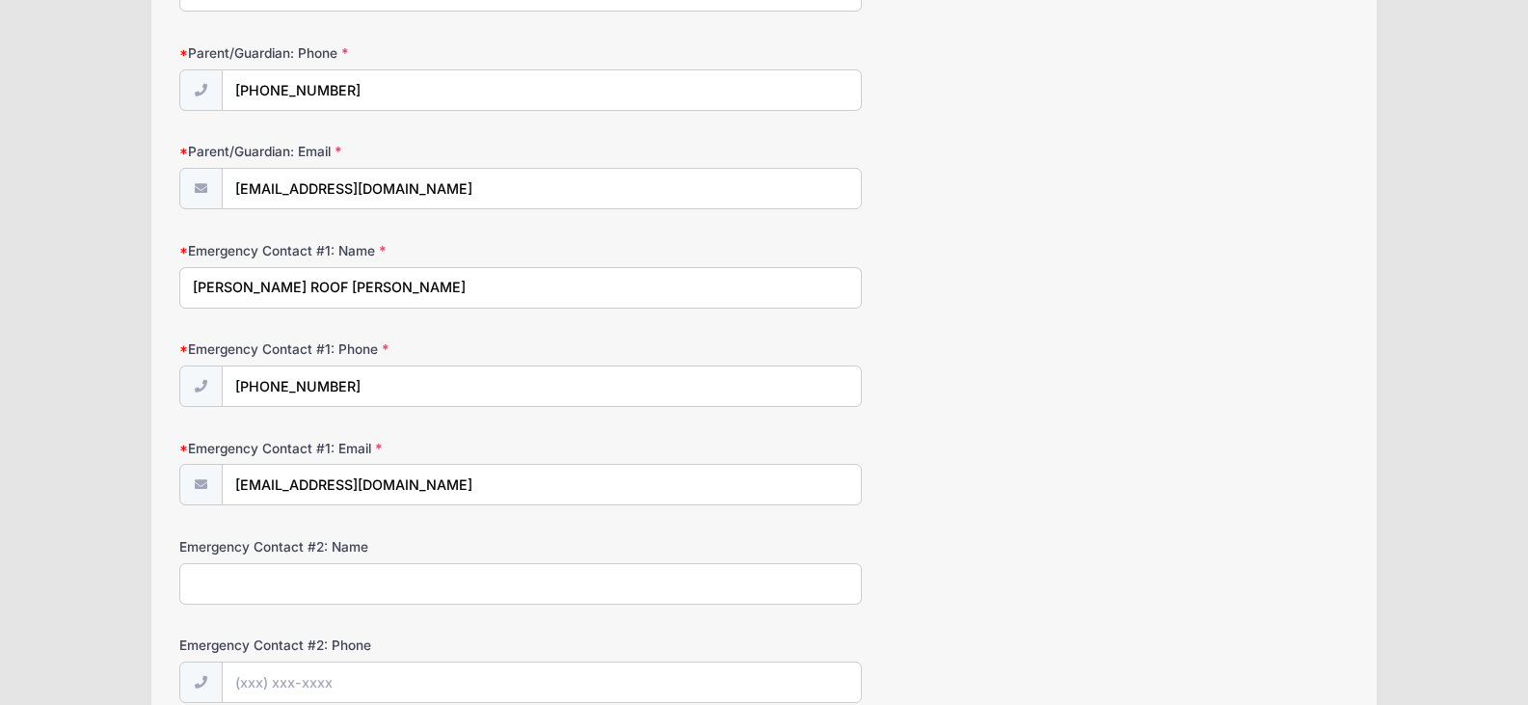
scroll to position [386, 0]
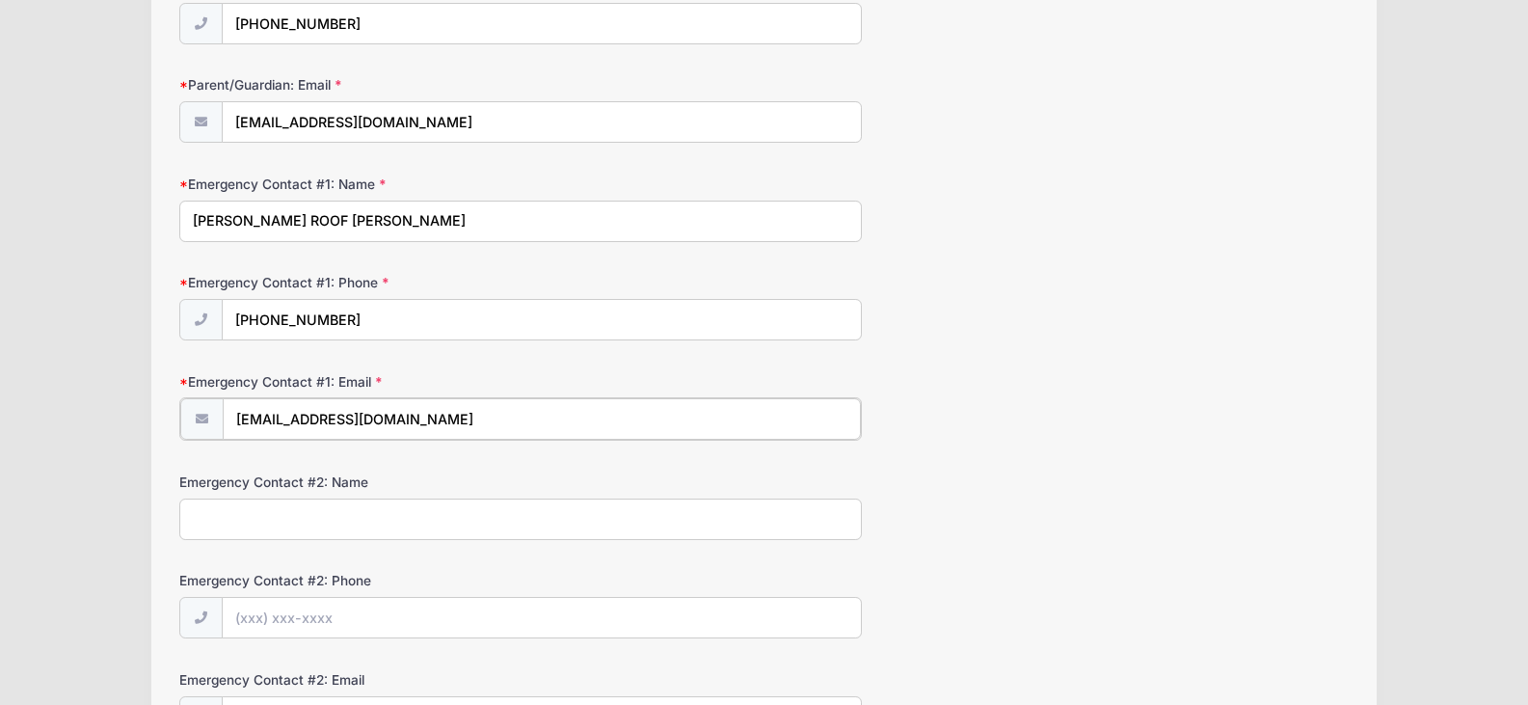
click at [487, 418] on input "[EMAIL_ADDRESS][DOMAIN_NAME]" at bounding box center [542, 418] width 638 height 41
type input "[EMAIL_ADDRESS][DOMAIN_NAME]"
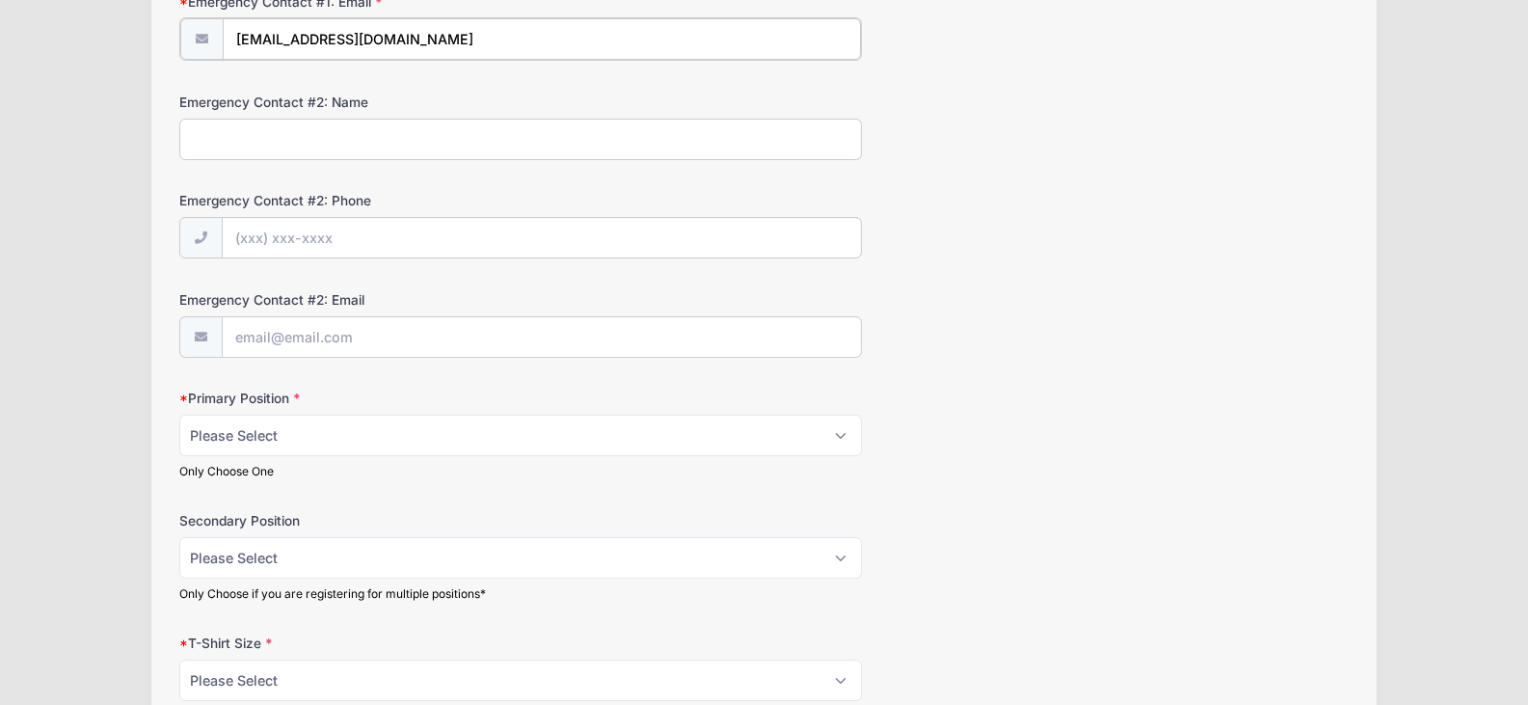
scroll to position [771, 0]
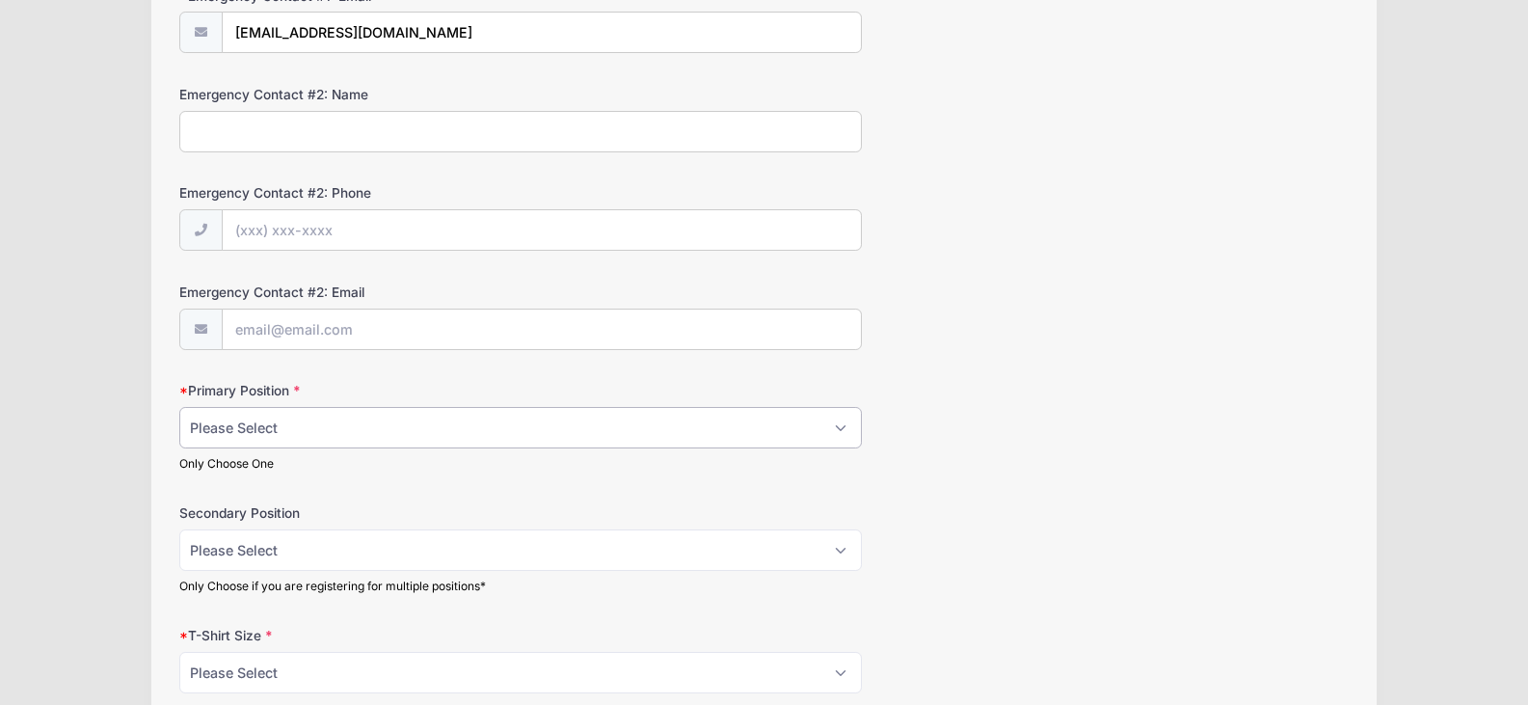
click at [398, 428] on select "Please Select RHP LHP C 1B 2B 3B SS OF" at bounding box center [520, 427] width 682 height 41
select select "RHP"
click at [179, 407] on select "Please Select RHP LHP C 1B 2B 3B SS OF" at bounding box center [520, 427] width 682 height 41
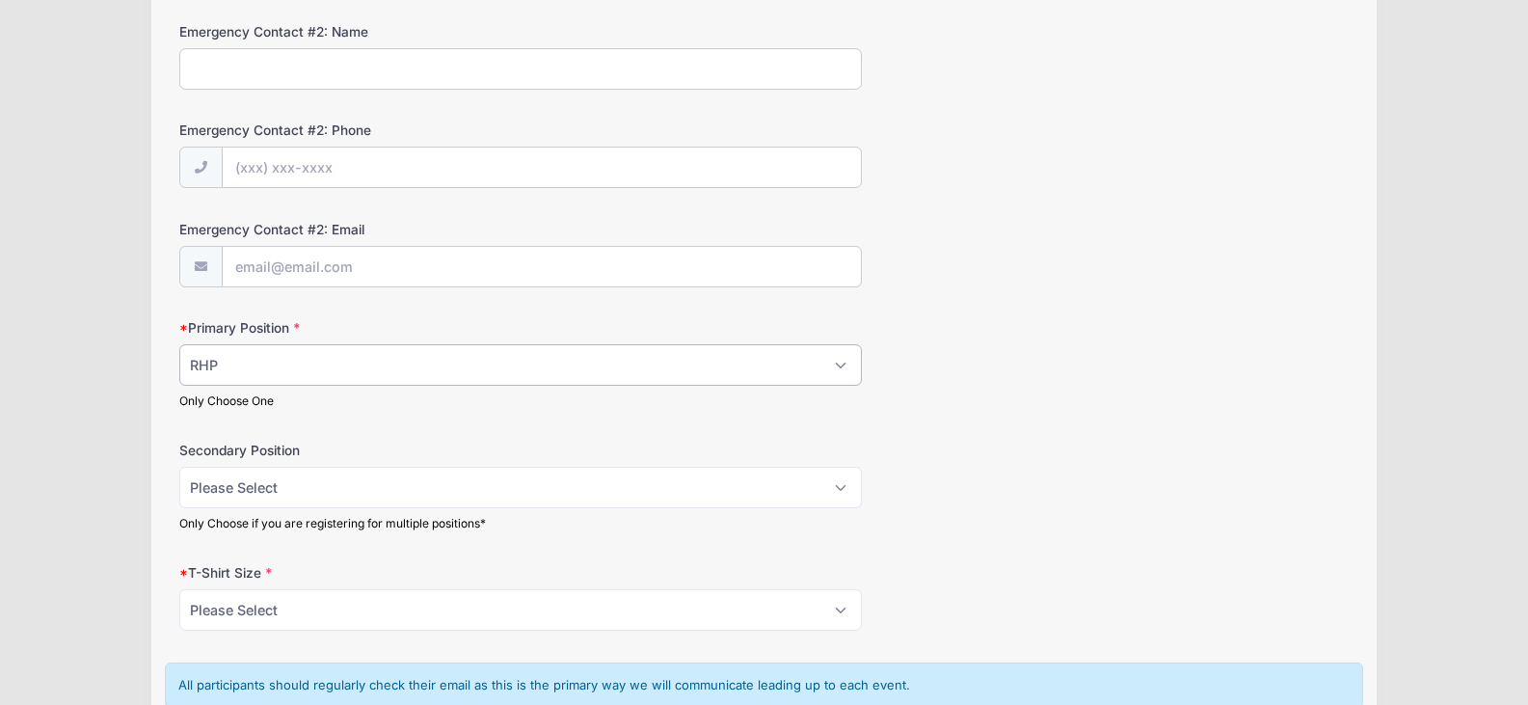
scroll to position [868, 0]
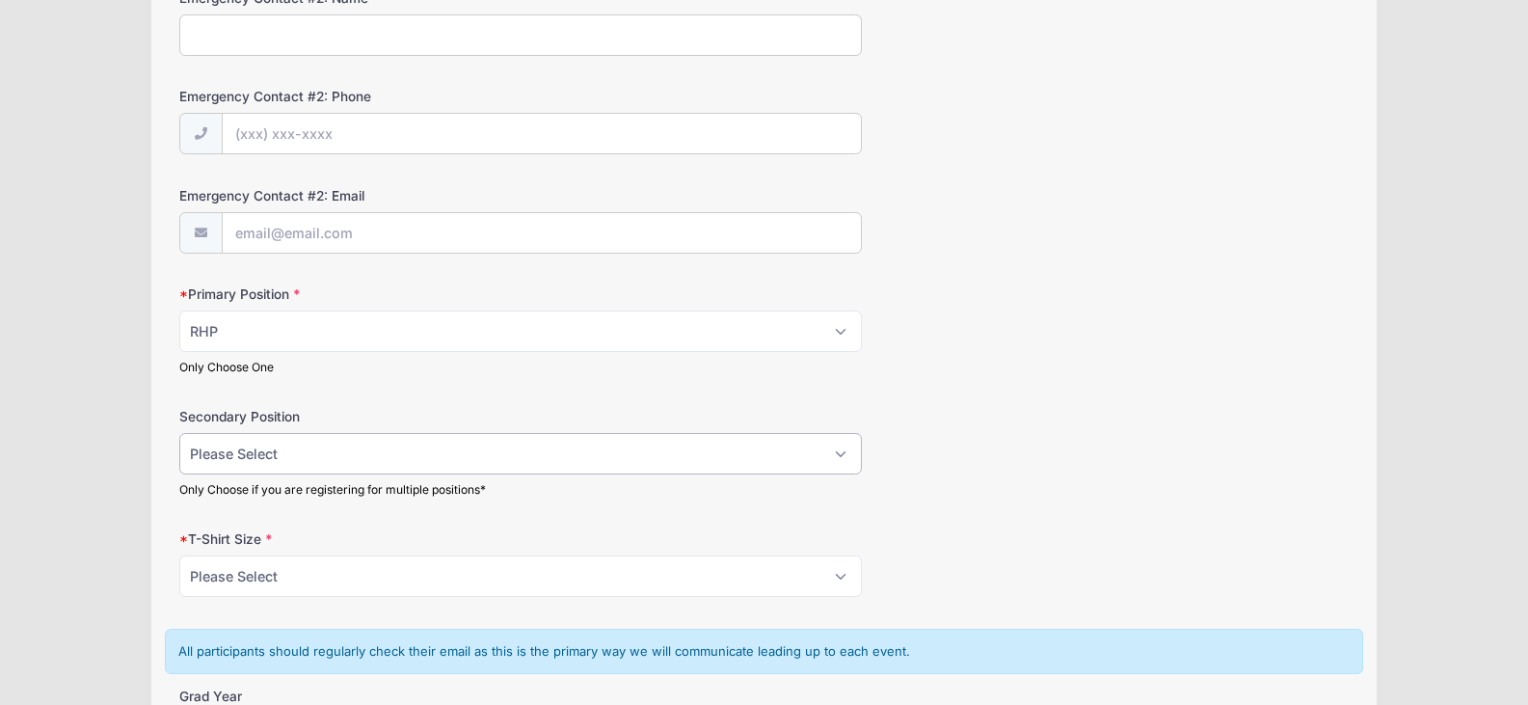
click at [369, 459] on select "Please Select RHP LHP C 1B 2B 3B SS OF" at bounding box center [520, 453] width 682 height 41
select select "RHP"
click at [179, 433] on select "Please Select RHP LHP C 1B 2B 3B SS OF" at bounding box center [520, 453] width 682 height 41
click at [469, 576] on select "Please Select YS YM YL YXL S M L XL XXL" at bounding box center [520, 575] width 682 height 41
select select "XL"
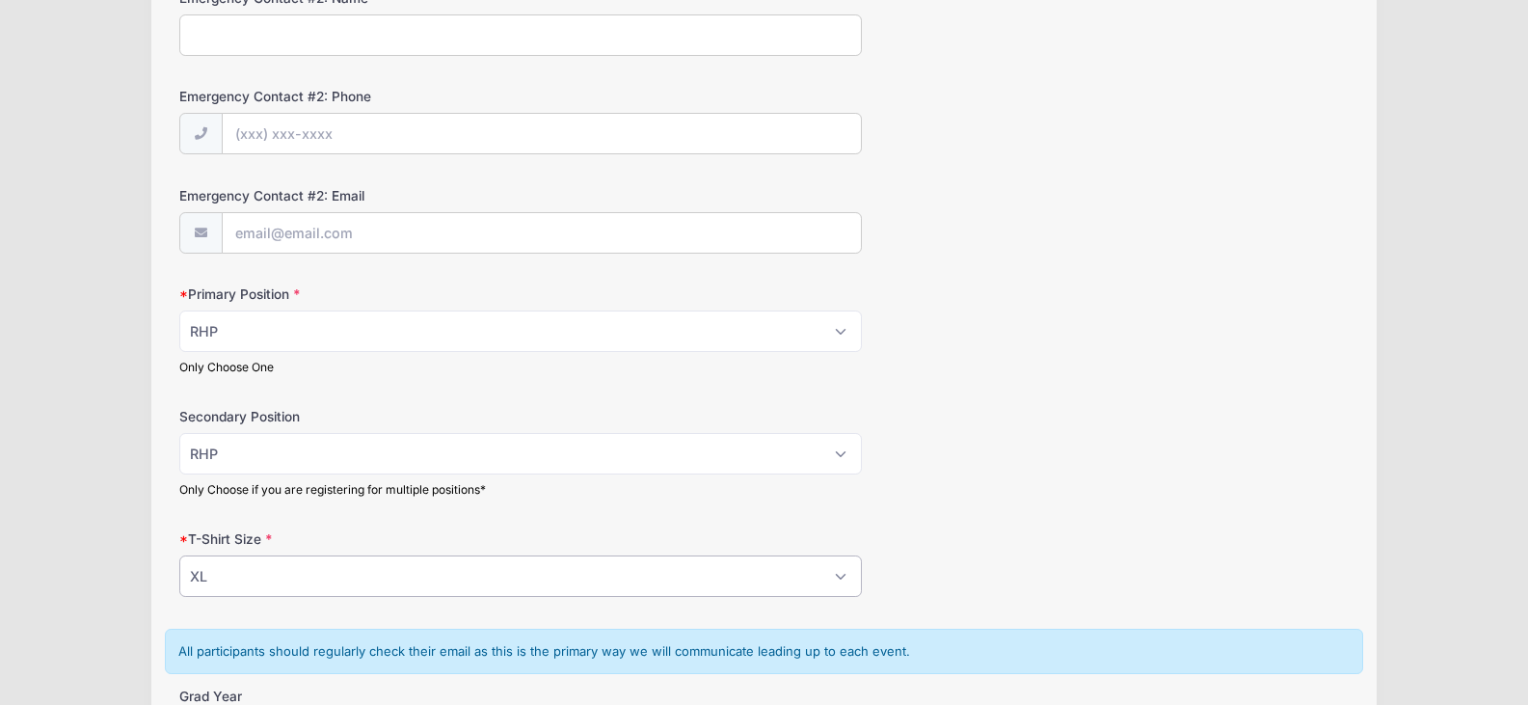
click at [179, 555] on select "Please Select YS YM YL YXL S M L XL XXL" at bounding box center [520, 575] width 682 height 41
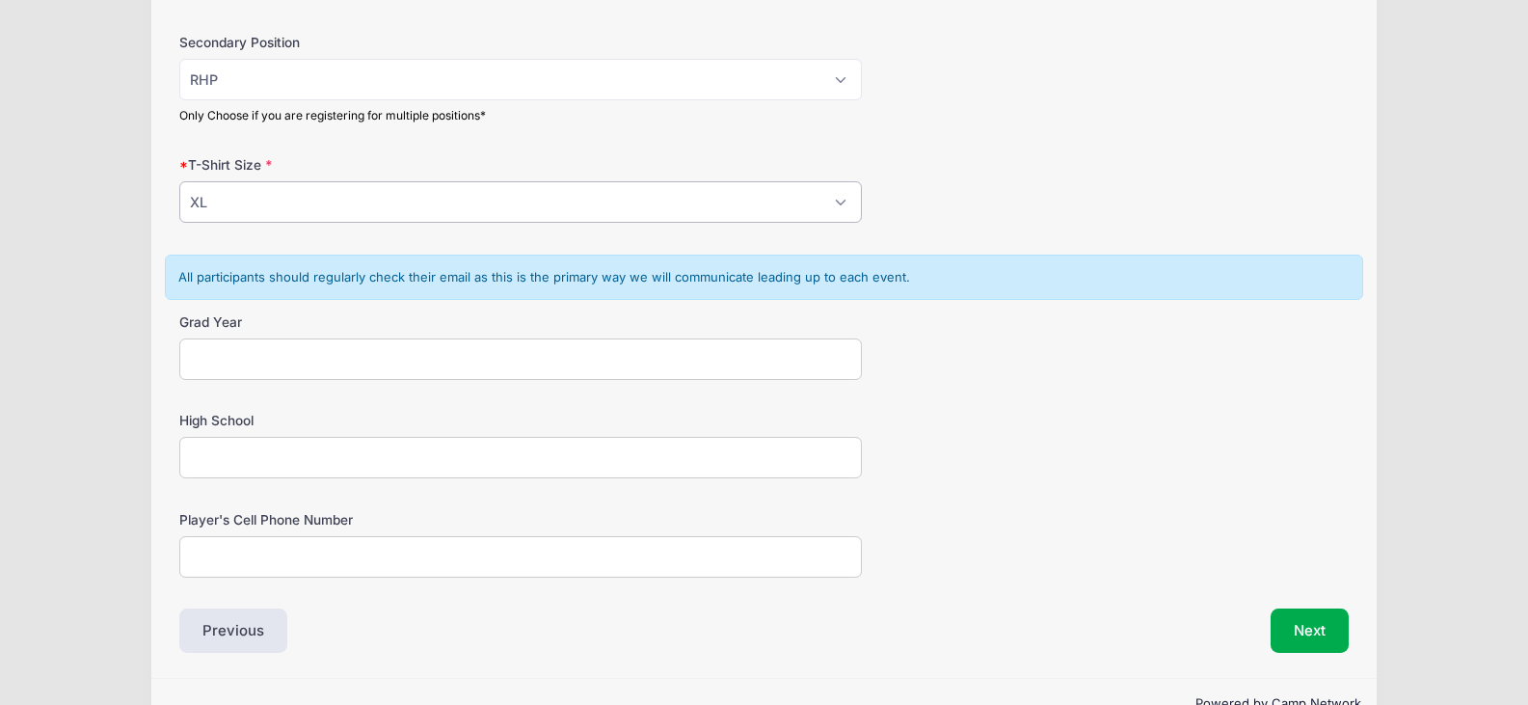
scroll to position [1253, 0]
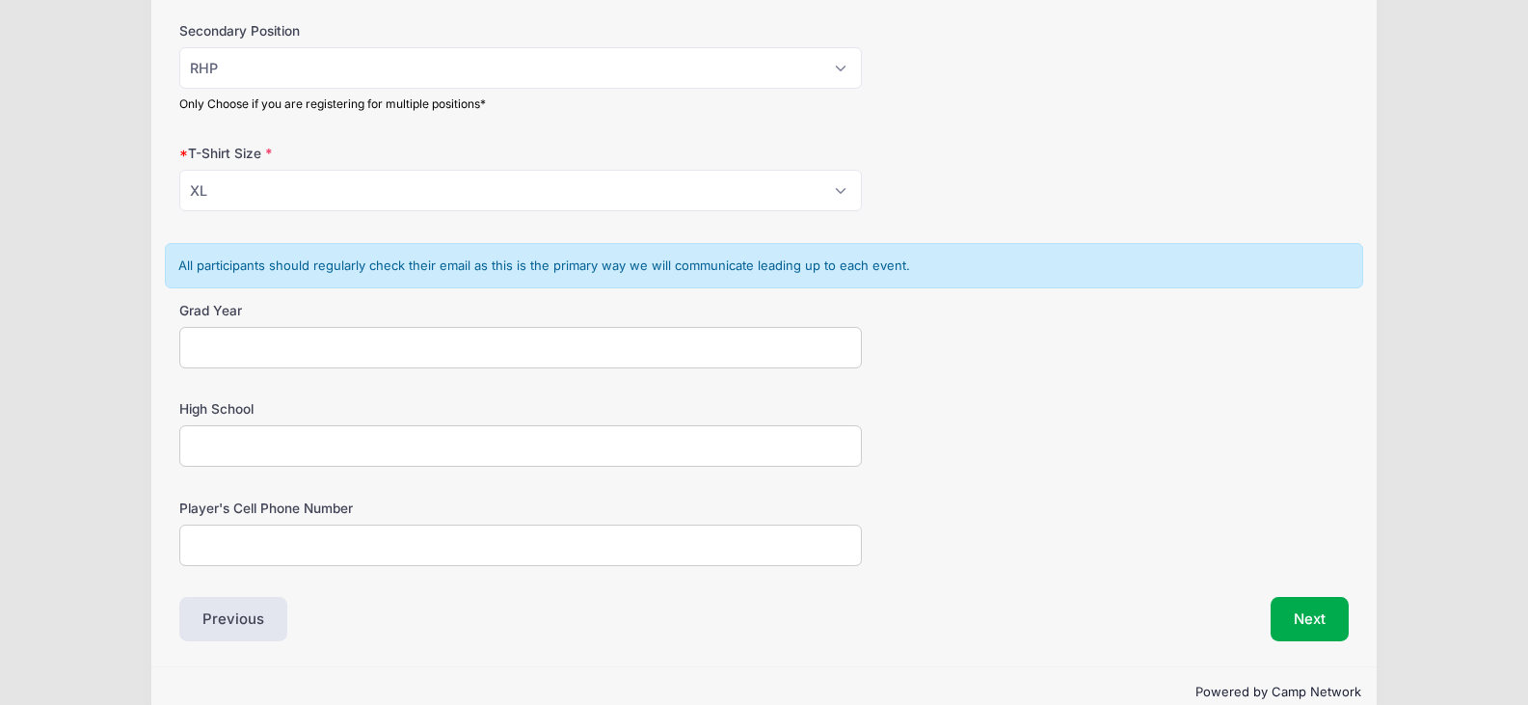
click at [292, 354] on input "Grad Year" at bounding box center [520, 347] width 682 height 41
type input "2026"
click at [289, 444] on input "High School" at bounding box center [520, 445] width 682 height 41
type input "w"
type input "[GEOGRAPHIC_DATA]"
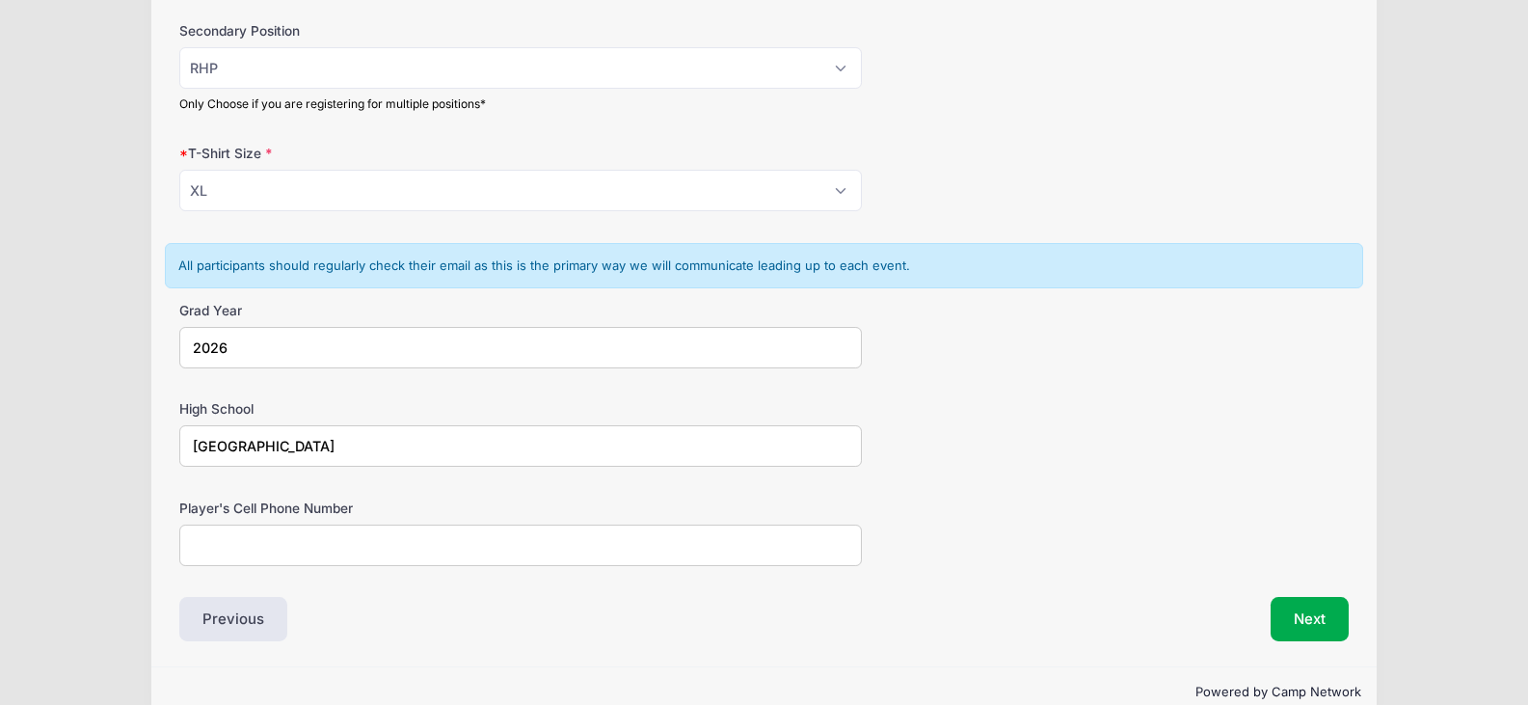
click at [379, 537] on input "Player's Cell Phone Number" at bounding box center [520, 544] width 682 height 41
type input "5614681177"
click at [1211, 623] on div "Next" at bounding box center [1061, 619] width 594 height 44
click at [1315, 611] on button "Next" at bounding box center [1310, 619] width 78 height 44
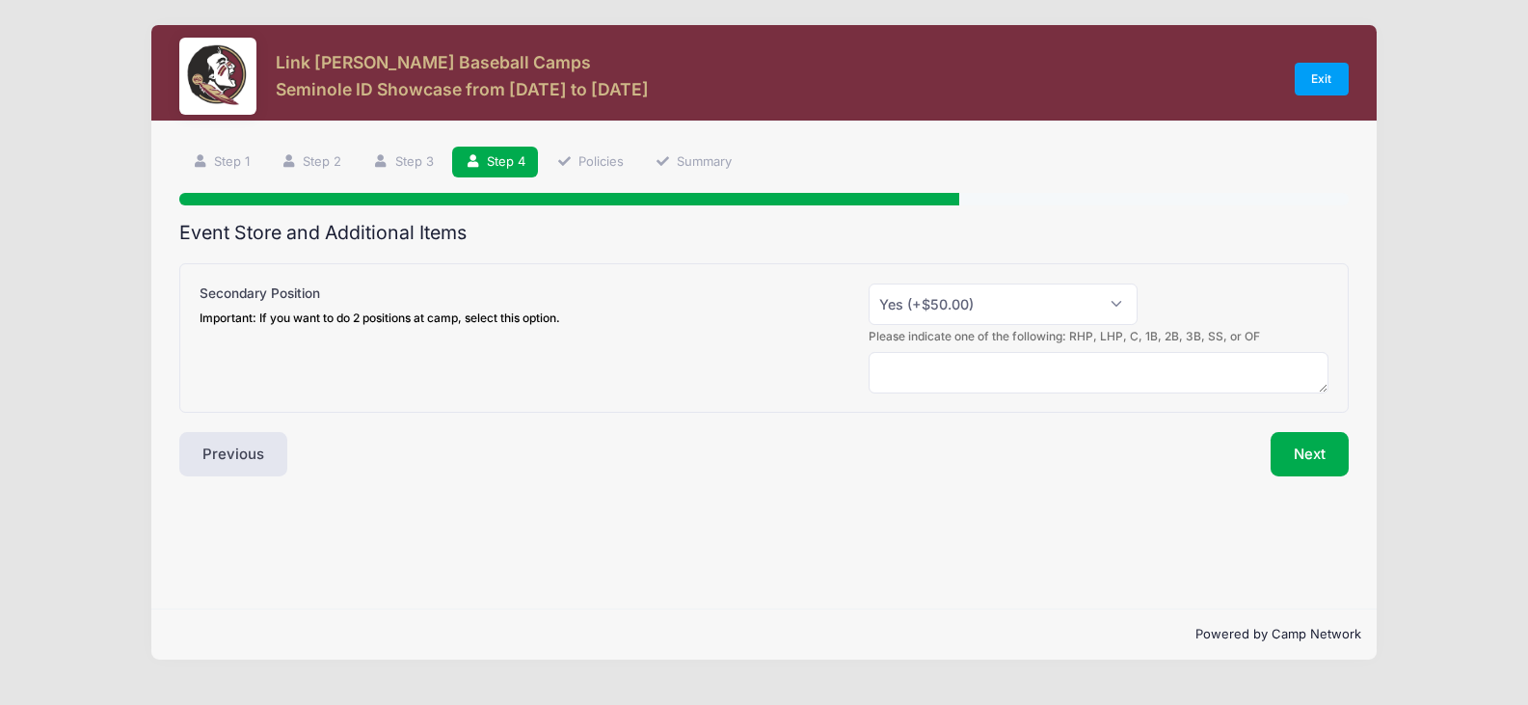
scroll to position [0, 0]
click at [1128, 302] on select "Please Select Yes (+$50.00) No" at bounding box center [1012, 303] width 271 height 41
click at [904, 430] on div "Event Store and Additional Items Seminole ID Showcase Secondary Position Import…" at bounding box center [771, 349] width 1181 height 255
click at [1016, 295] on select "Please Select Yes (+$50.00) No" at bounding box center [1012, 303] width 271 height 41
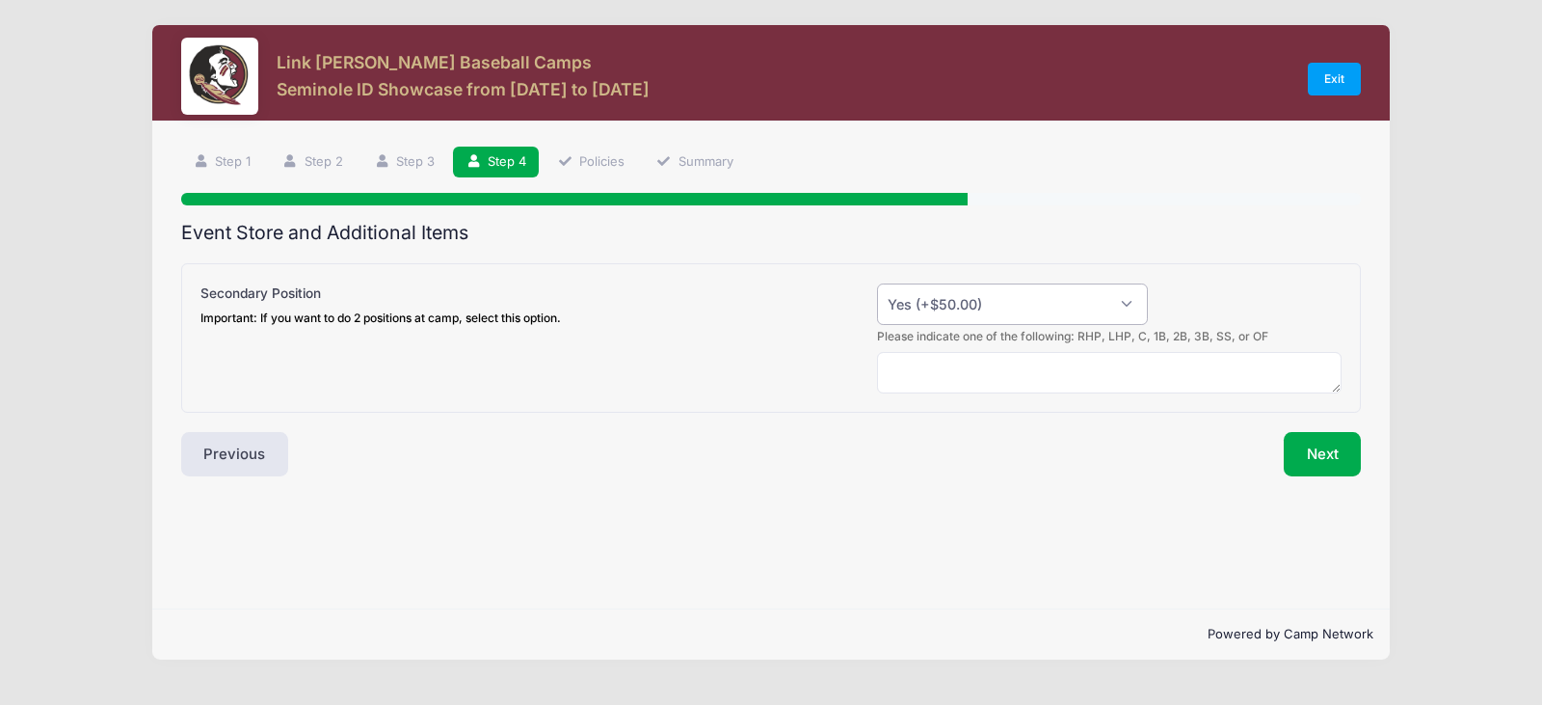
click at [920, 296] on select "Please Select Yes (+$50.00) No" at bounding box center [1012, 303] width 271 height 41
drag, startPoint x: 920, startPoint y: 294, endPoint x: 929, endPoint y: 295, distance: 9.7
click at [921, 295] on select "Please Select Yes (+$50.00) No" at bounding box center [1012, 303] width 271 height 41
click at [1020, 296] on select "Please Select Yes (+$50.00) No" at bounding box center [1012, 303] width 271 height 41
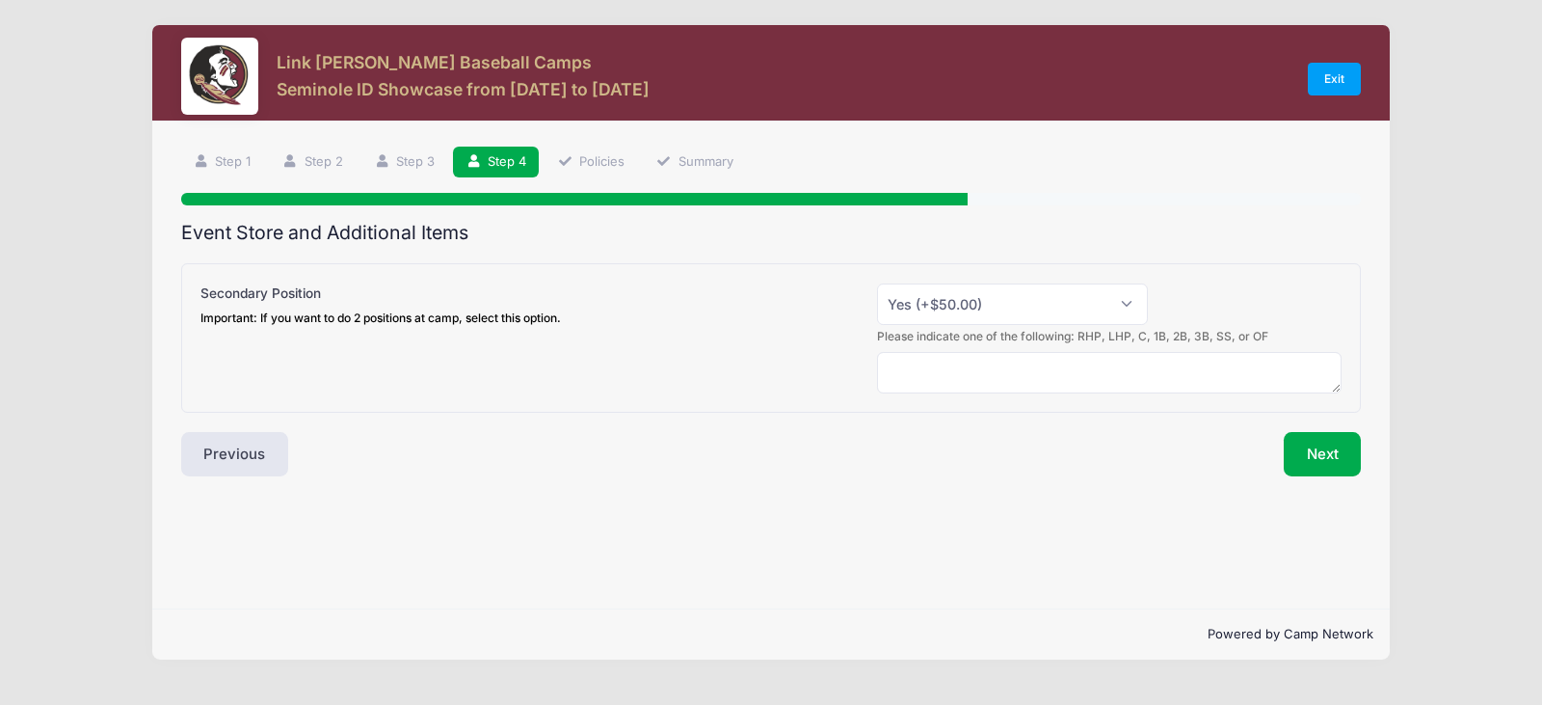
click at [746, 406] on div "Secondary Position Important: If you want to do 2 positions at camp, select thi…" at bounding box center [771, 337] width 1181 height 149
click at [950, 304] on select "Please Select Yes (+$50.00) No" at bounding box center [1012, 303] width 271 height 41
click at [1314, 443] on button "Next" at bounding box center [1323, 454] width 78 height 44
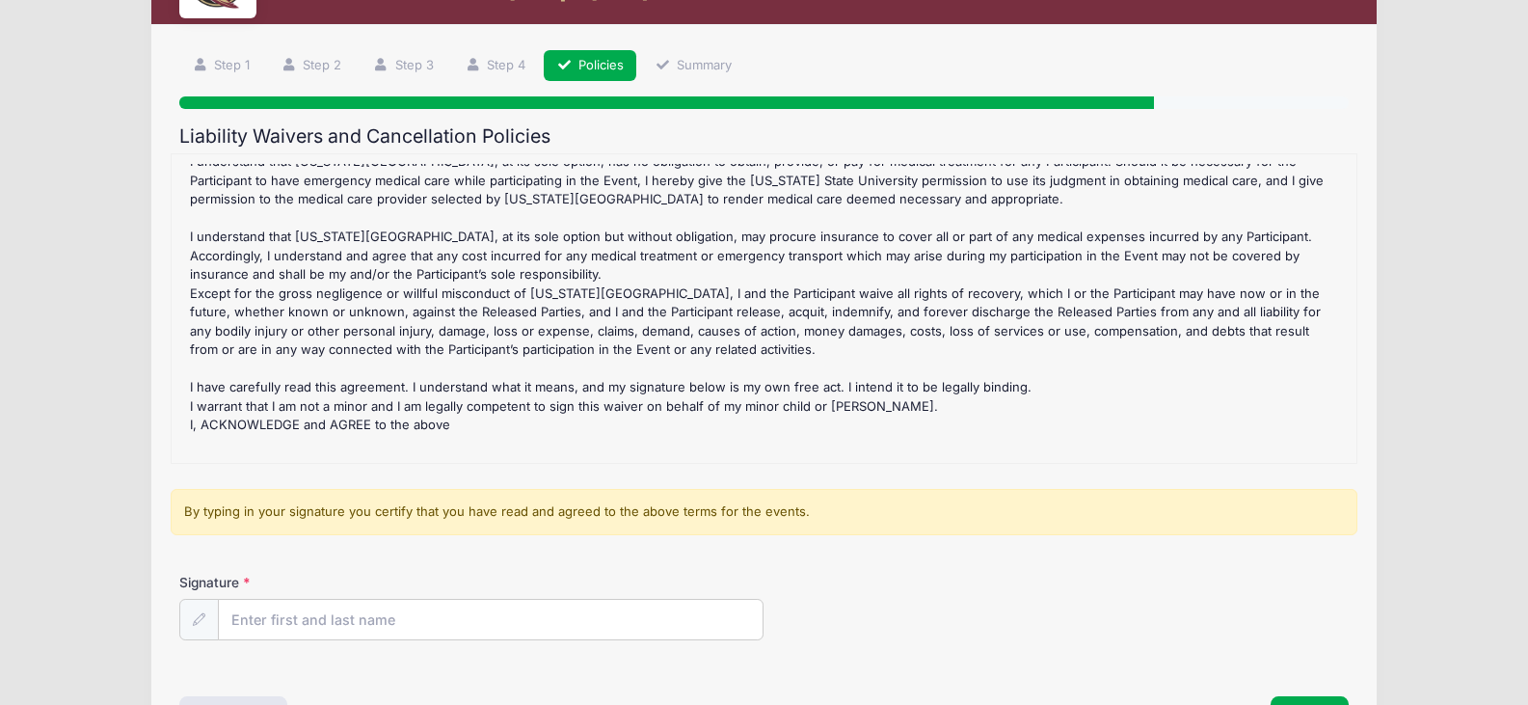
scroll to position [233, 0]
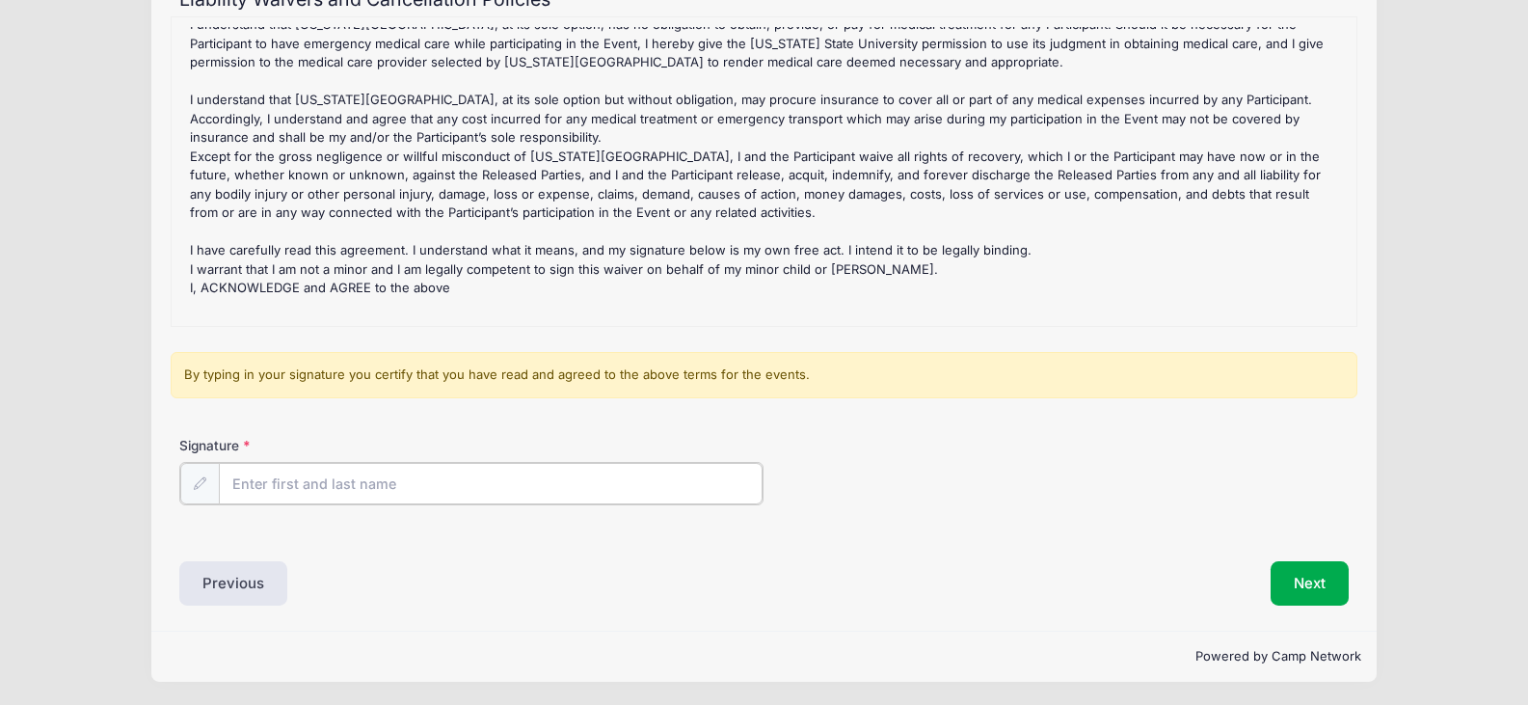
click at [335, 490] on input "Signature" at bounding box center [491, 483] width 544 height 41
click at [341, 486] on input "[PERSON_NAME] - [PERSON_NAME]" at bounding box center [491, 483] width 544 height 41
type input "[PERSON_NAME] [PERSON_NAME]"
click at [1320, 583] on button "Next" at bounding box center [1310, 581] width 78 height 44
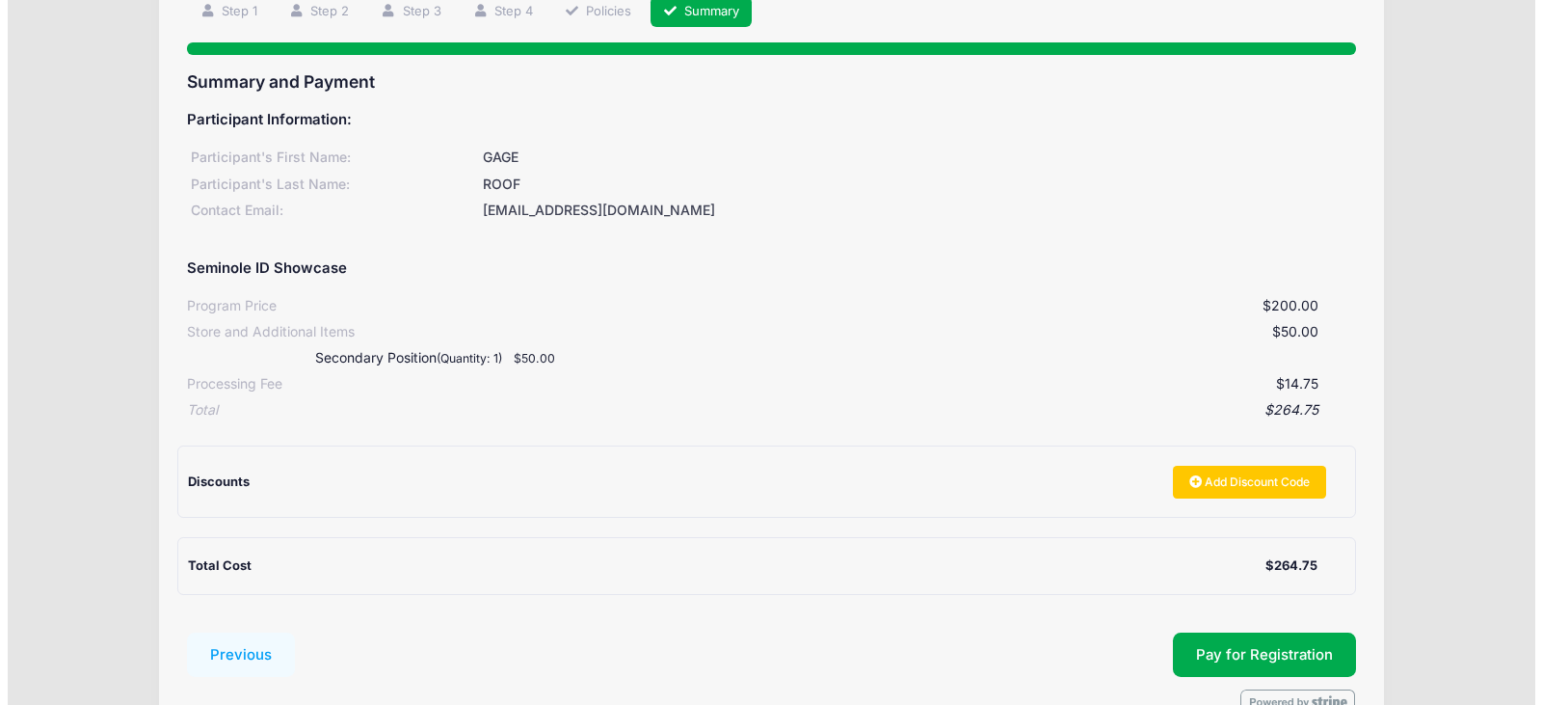
scroll to position [0, 0]
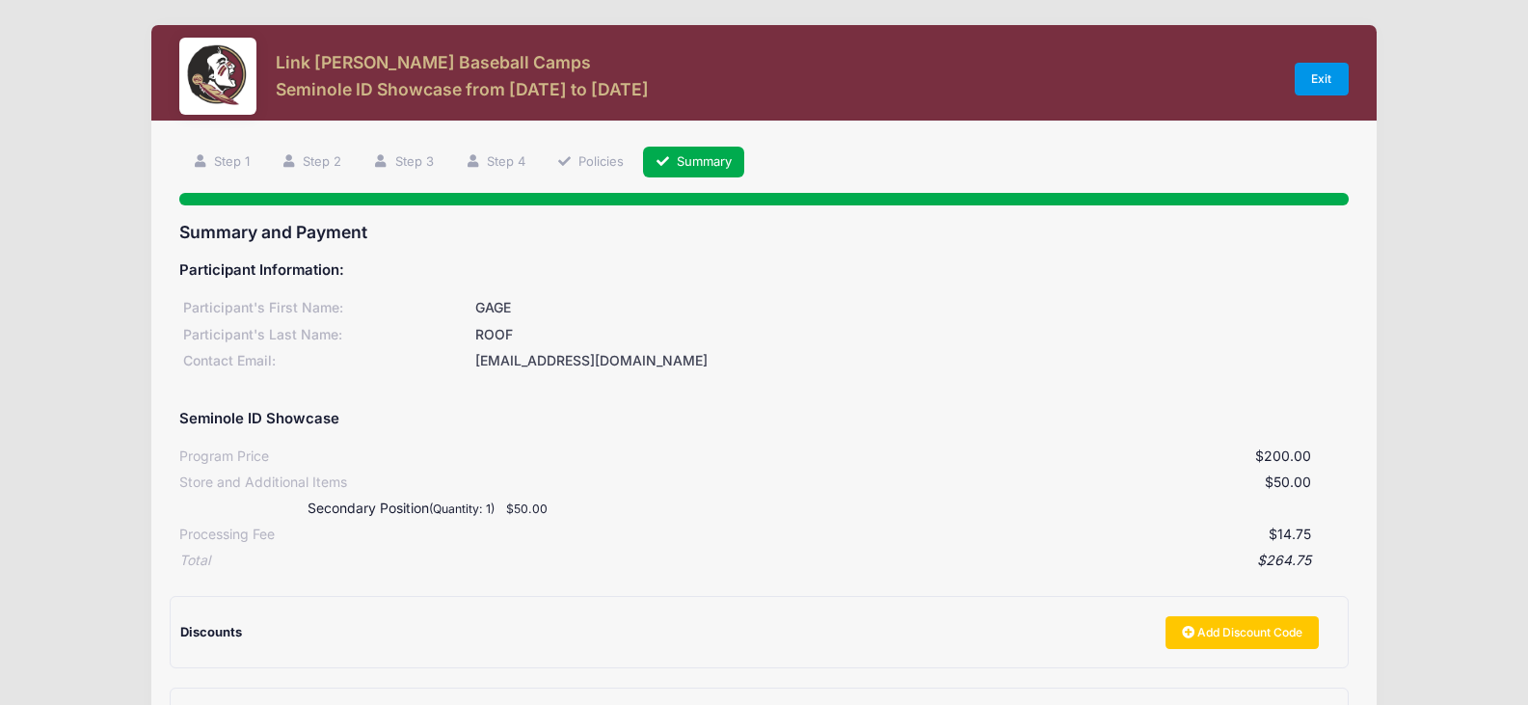
click at [1324, 86] on link "Exit" at bounding box center [1322, 79] width 54 height 33
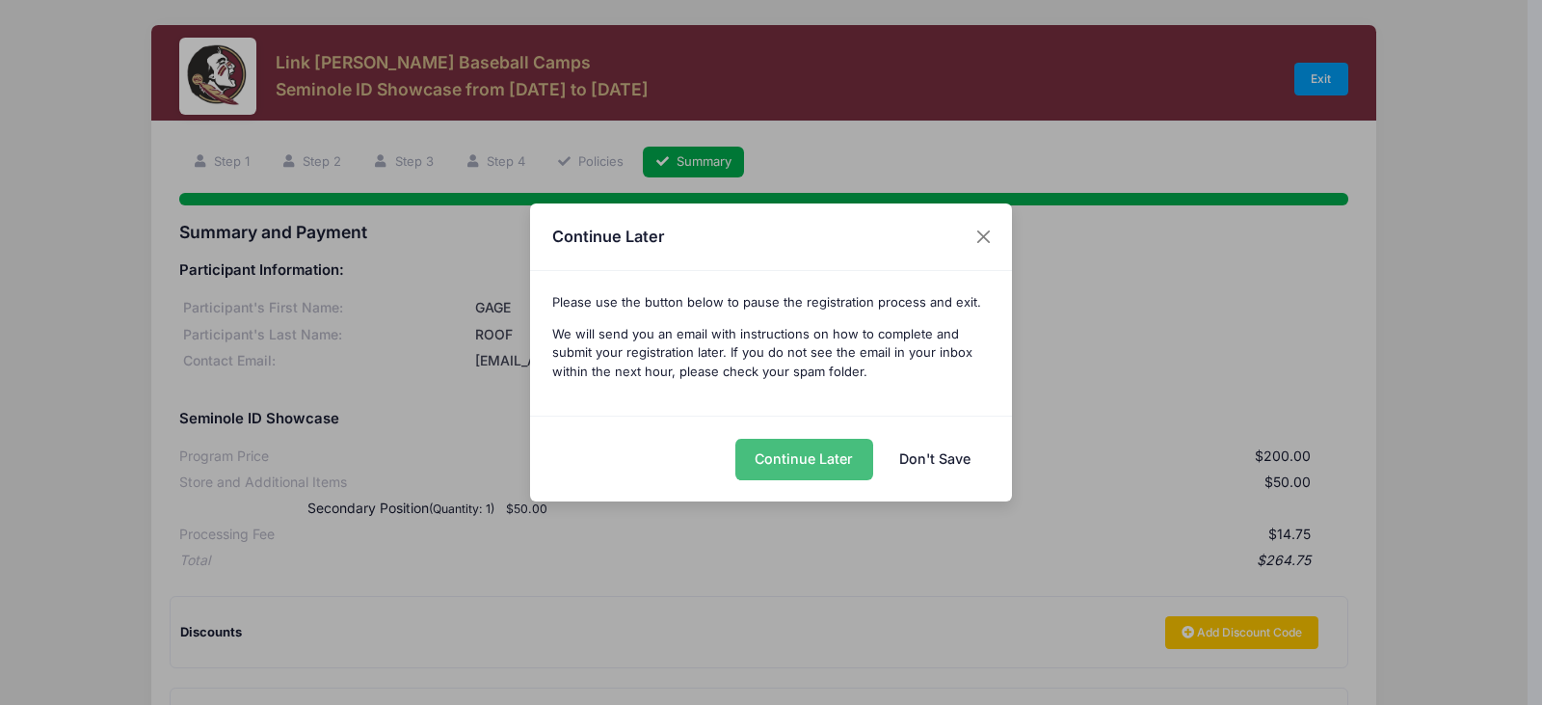
click at [805, 461] on button "Continue Later" at bounding box center [805, 459] width 138 height 41
